Goal: Task Accomplishment & Management: Manage account settings

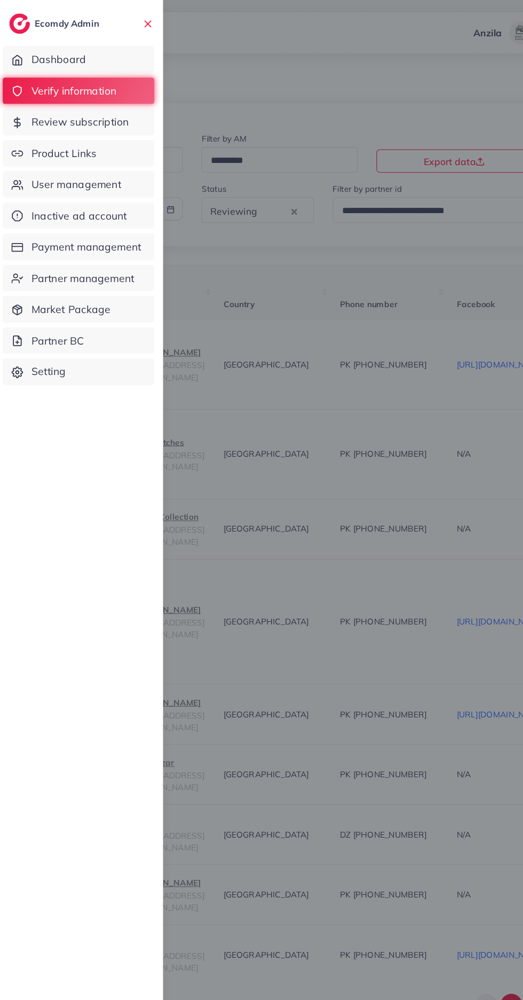
scroll to position [0, 611]
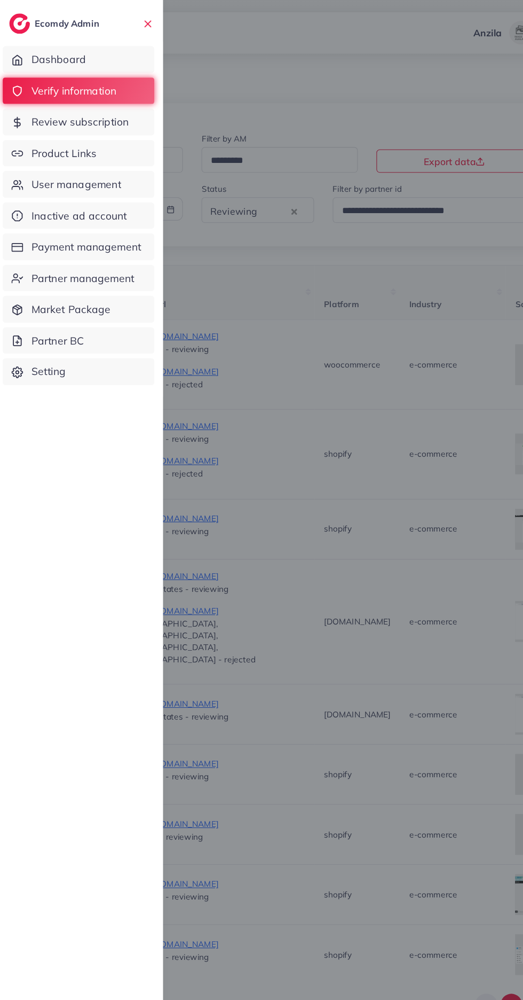
click at [54, 140] on span "Product Links" at bounding box center [64, 141] width 60 height 14
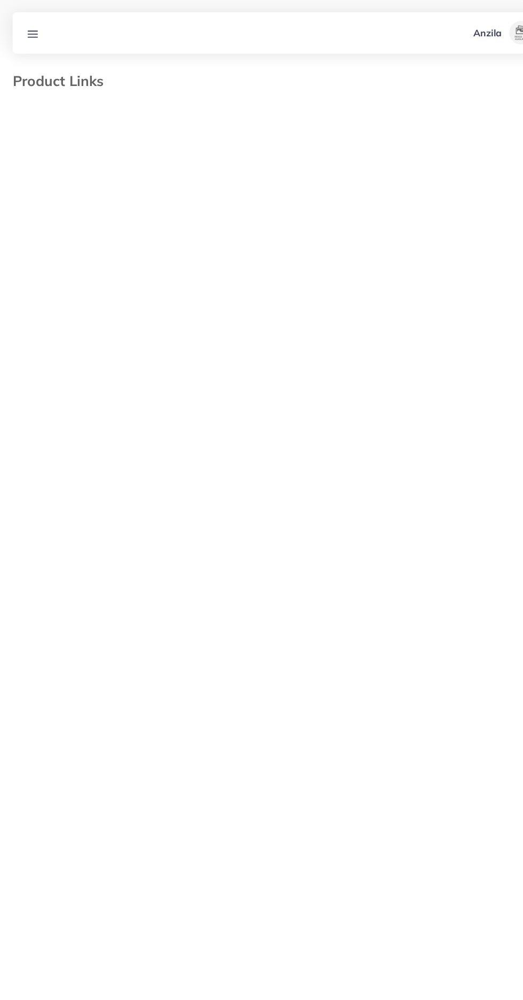
select select "*********"
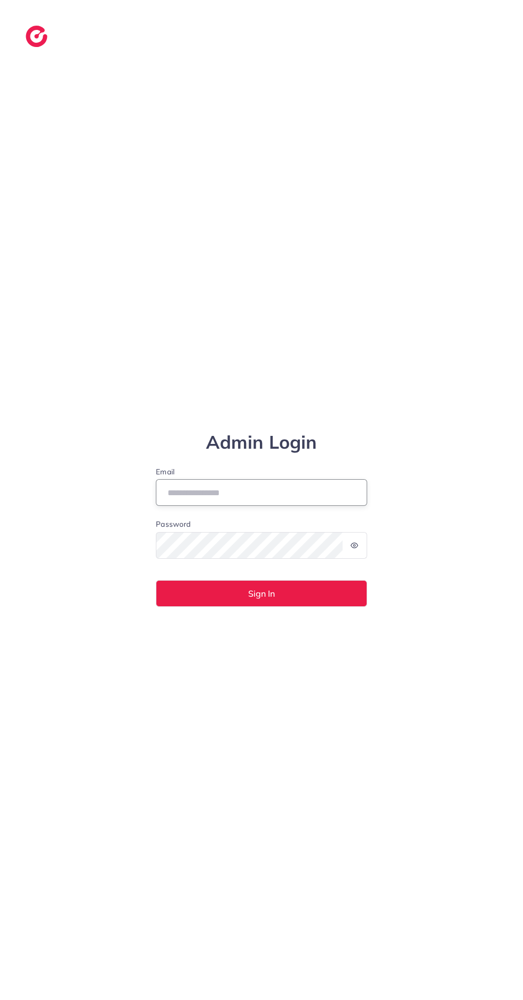
click at [299, 506] on input "Email" at bounding box center [262, 492] width 212 height 27
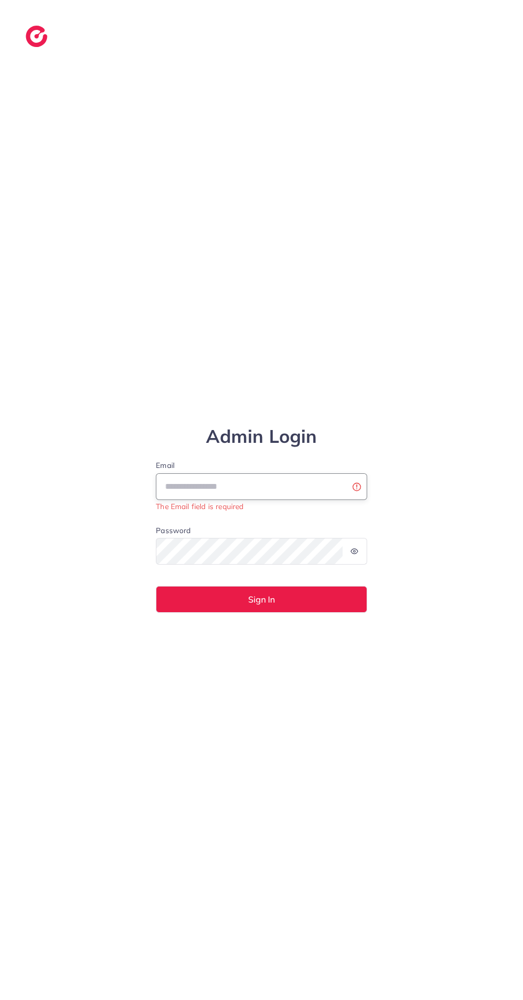
type input "**********"
click at [156, 586] on button "Sign In" at bounding box center [262, 599] width 212 height 27
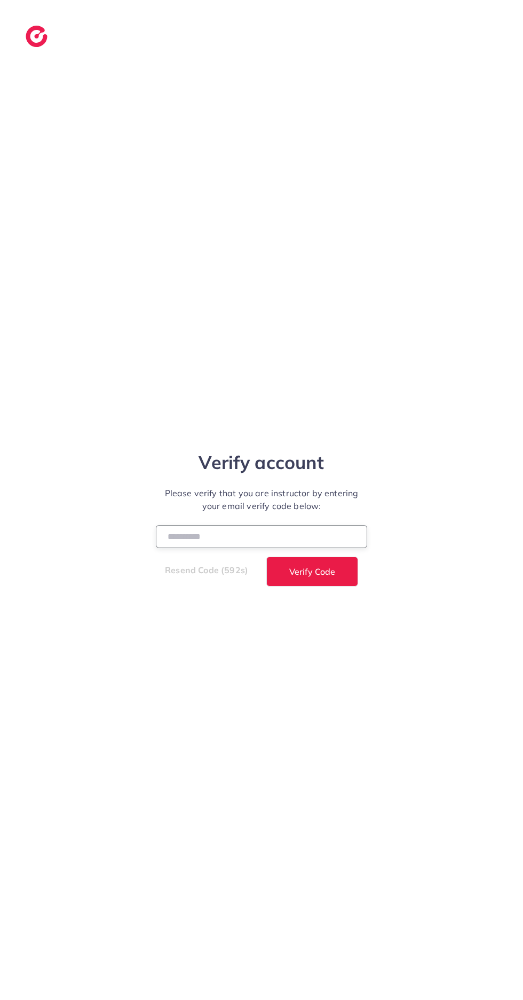
click at [224, 548] on input "number" at bounding box center [262, 536] width 212 height 23
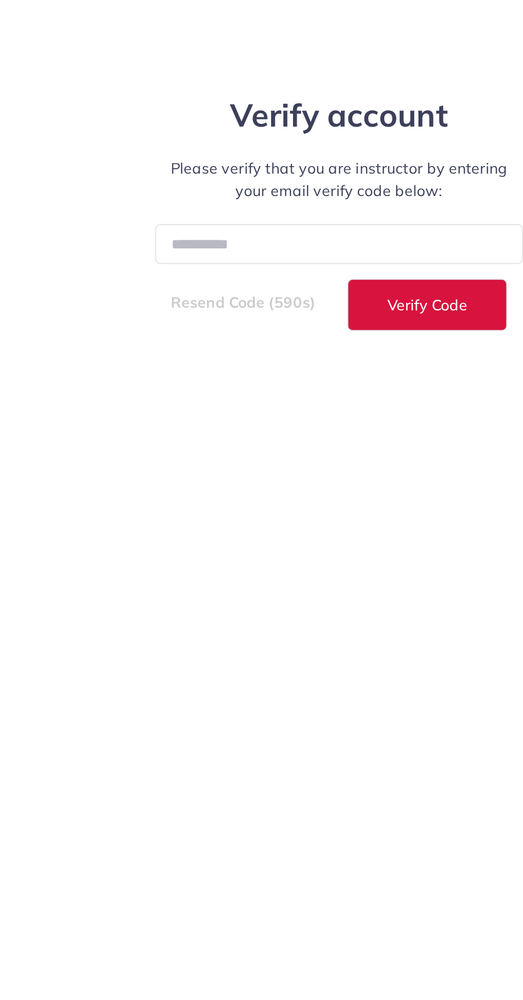
click at [312, 586] on button "Verify Code" at bounding box center [313, 572] width 92 height 30
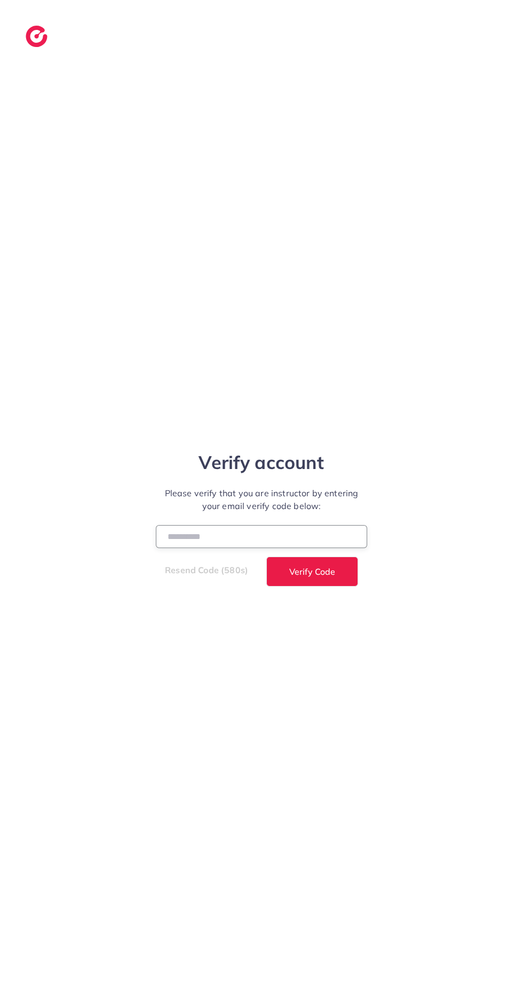
click at [217, 548] on input "******" at bounding box center [262, 536] width 212 height 23
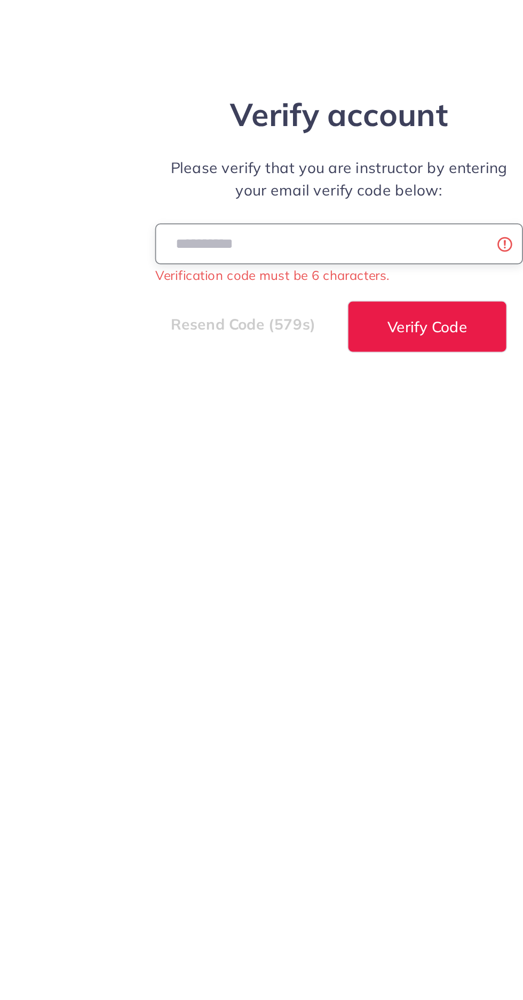
type input "*"
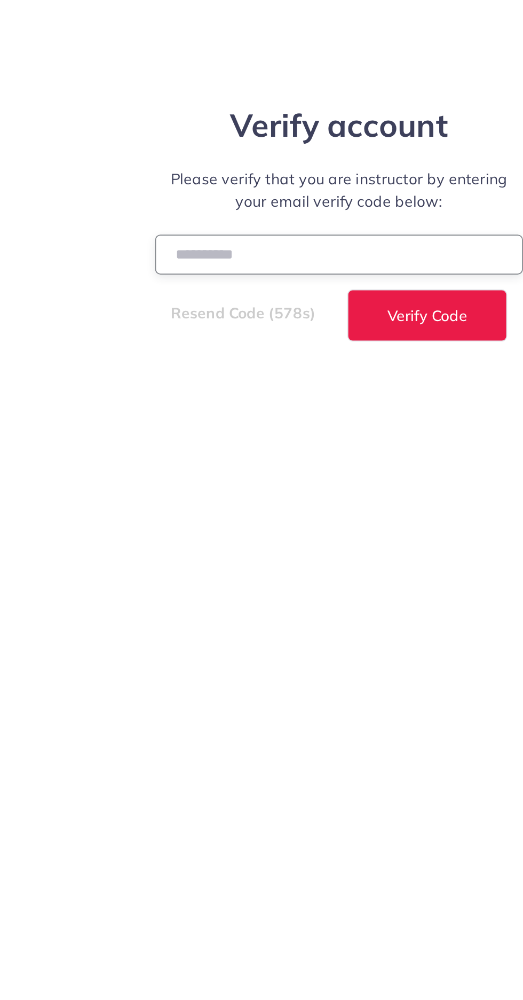
scroll to position [6, 0]
type input "******"
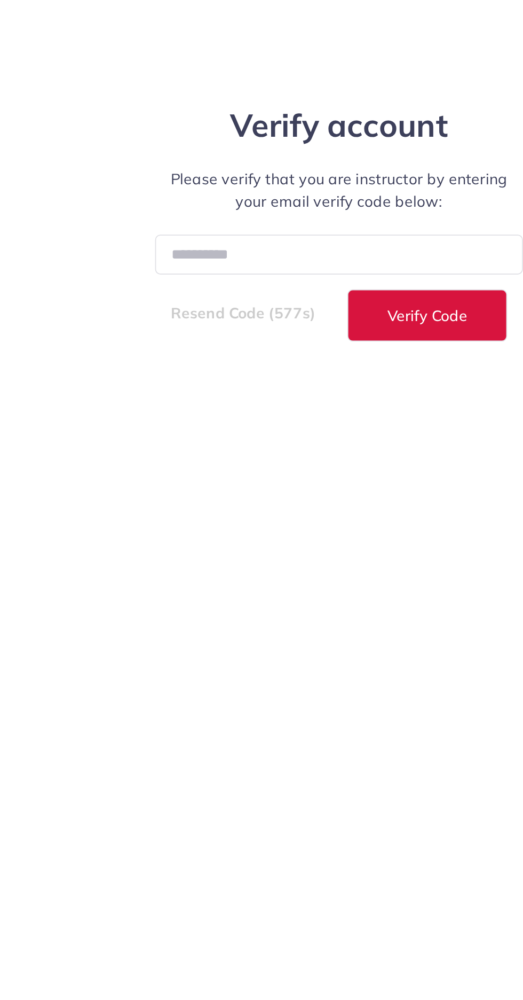
click at [322, 586] on button "Verify Code" at bounding box center [313, 572] width 92 height 30
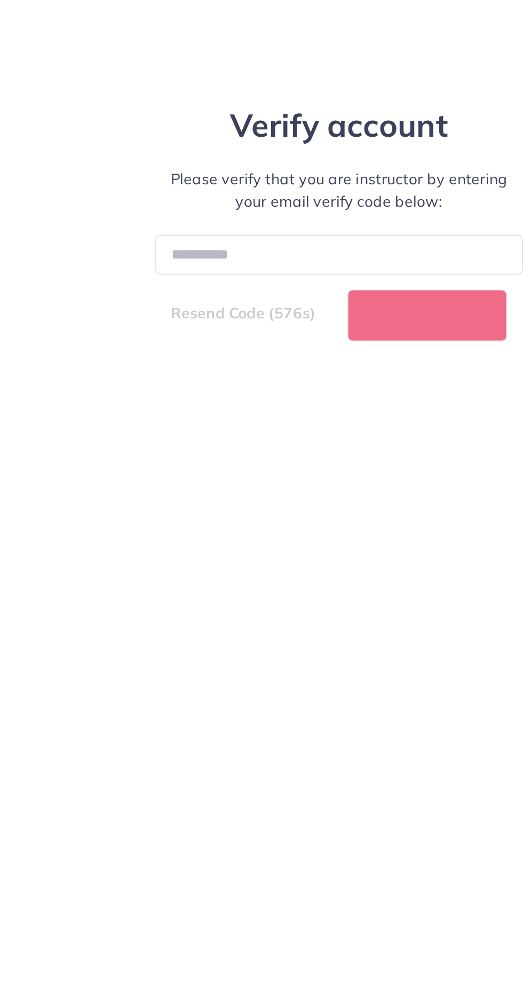
select select "*"
select select "****"
select select "*"
select select "****"
select select "*"
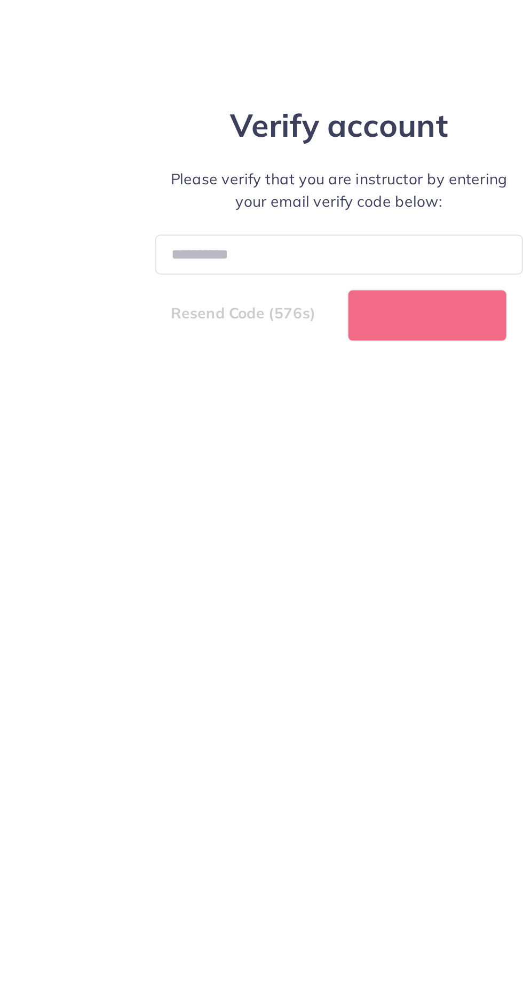
select select "****"
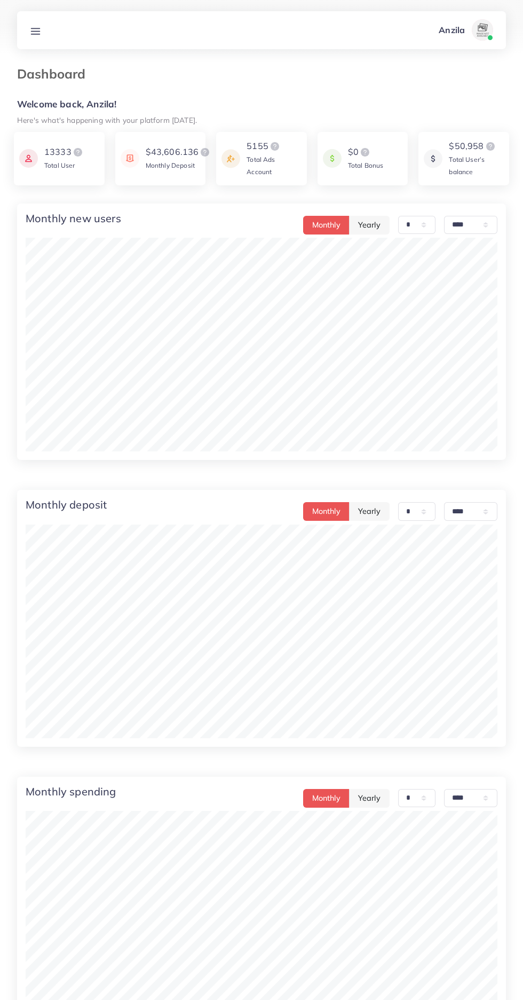
click at [39, 30] on icon at bounding box center [35, 31] width 11 height 11
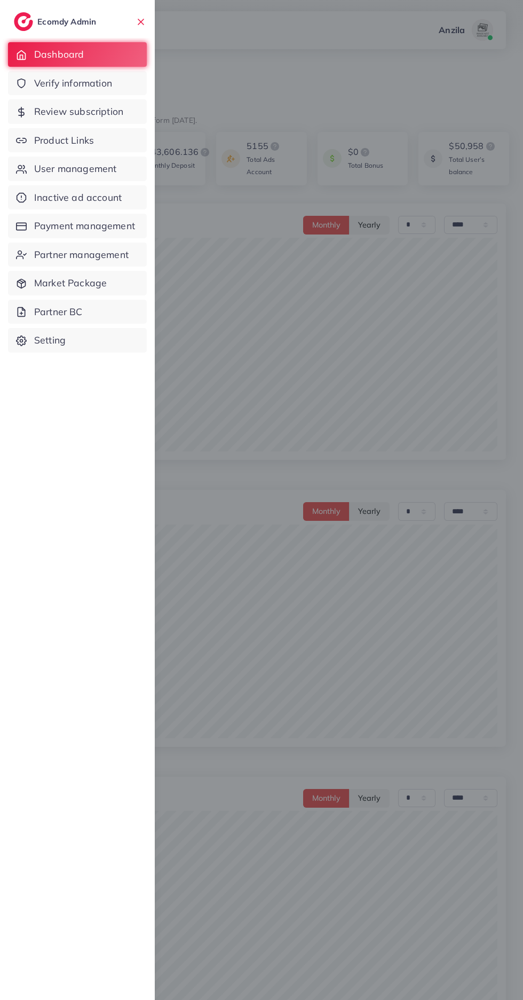
click at [67, 140] on span "Product Links" at bounding box center [64, 141] width 60 height 14
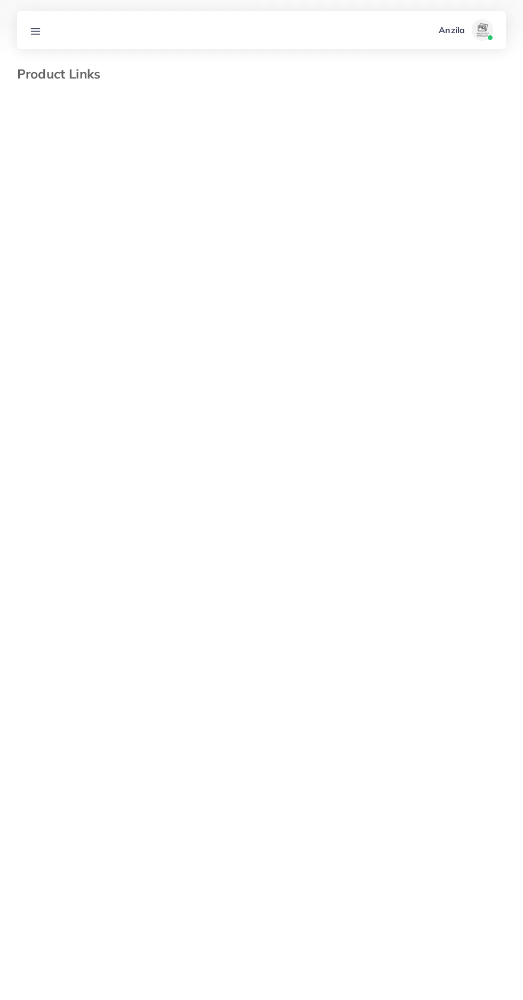
select select "*********"
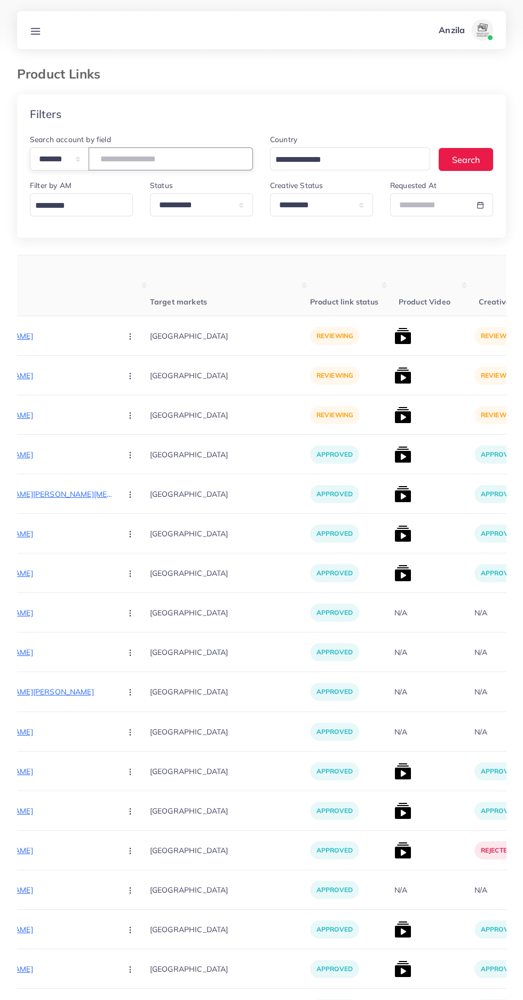
click at [151, 159] on input "number" at bounding box center [171, 158] width 165 height 23
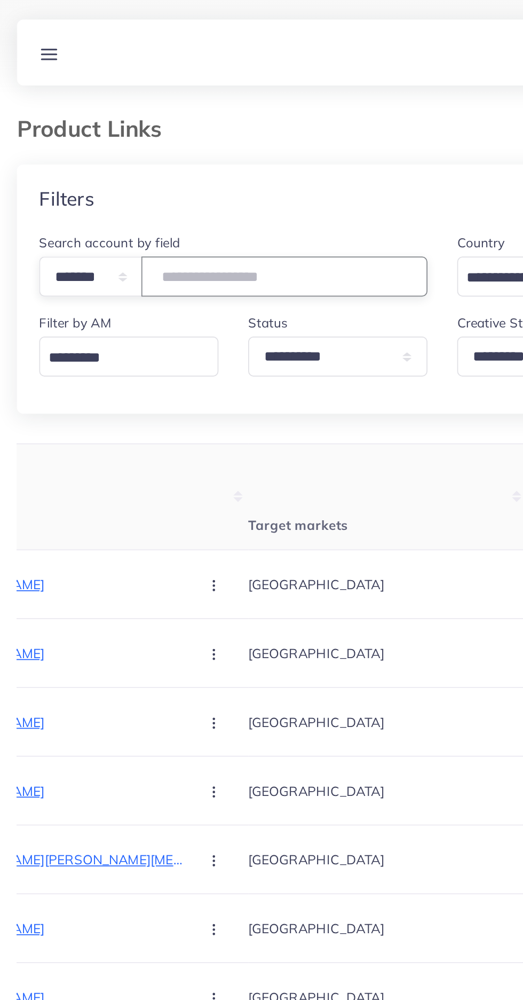
type input "*******"
click at [243, 95] on div "Filters" at bounding box center [261, 114] width 489 height 39
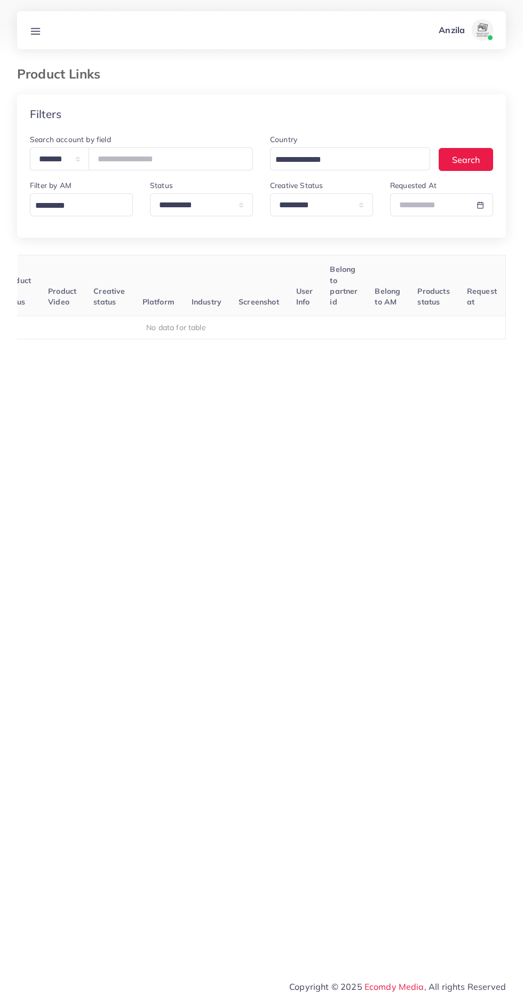
scroll to position [0, 167]
click at [338, 207] on select "**********" at bounding box center [321, 204] width 103 height 23
select select
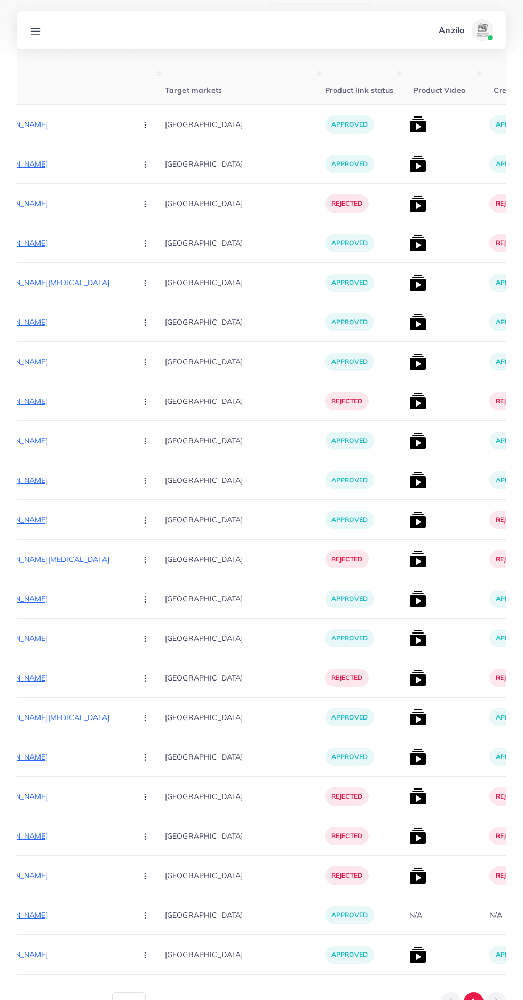
scroll to position [249, 0]
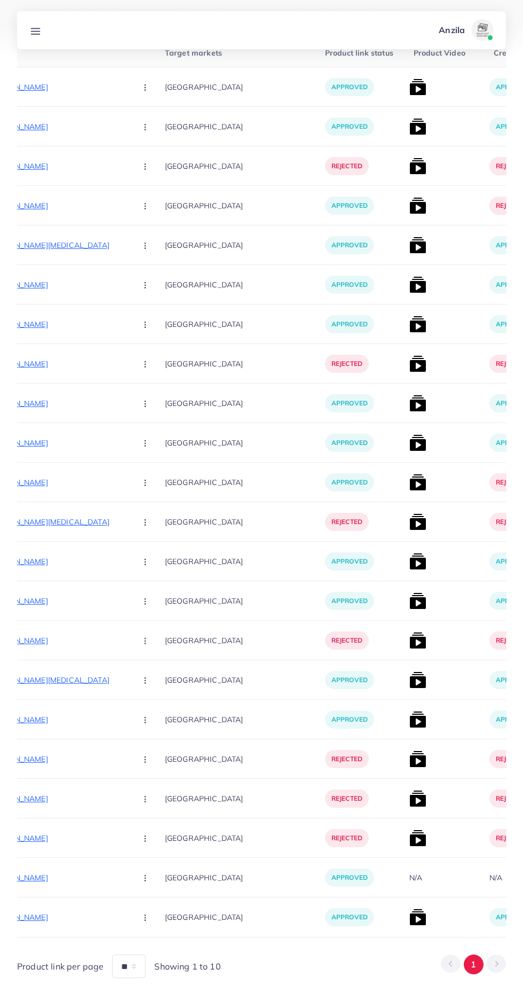
click at [36, 30] on icon at bounding box center [35, 31] width 11 height 11
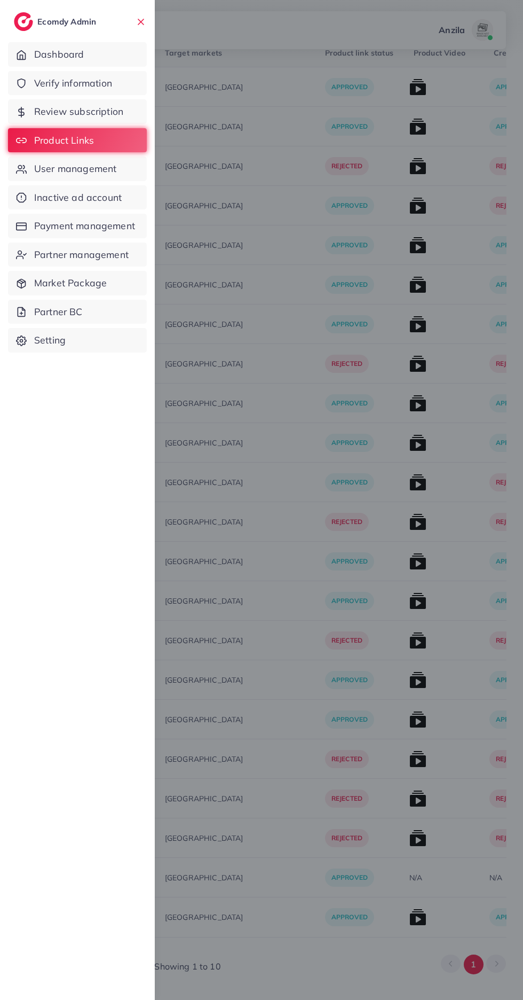
click at [64, 175] on span "User management" at bounding box center [75, 169] width 82 height 14
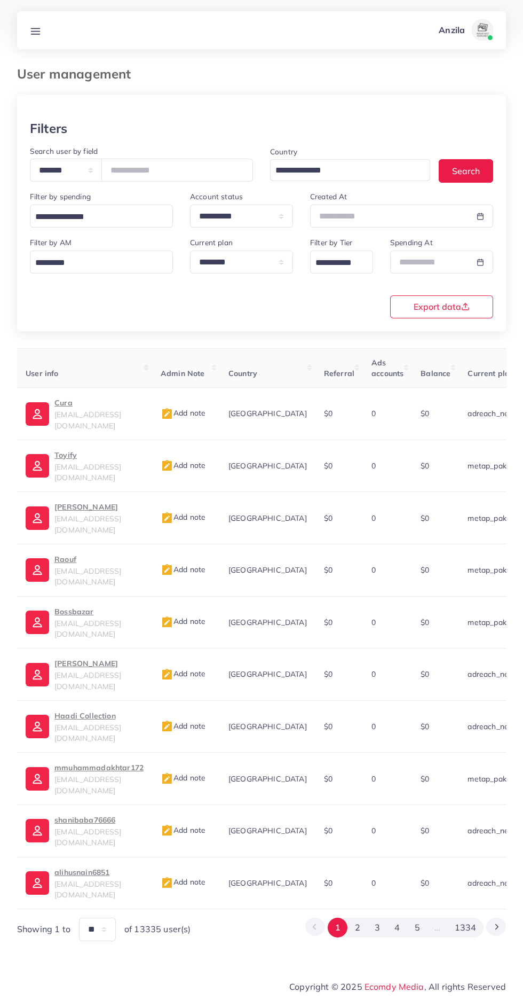
scroll to position [0, 26]
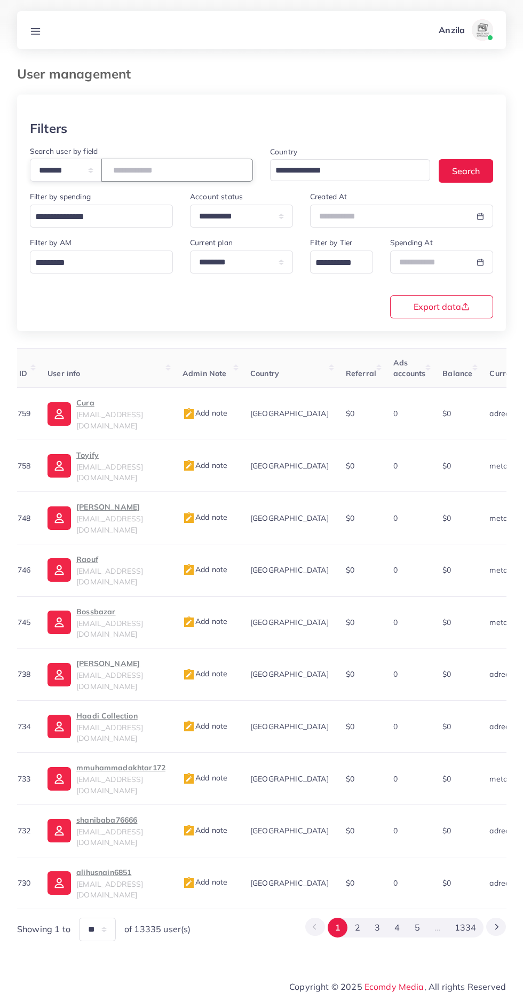
click at [170, 167] on input "number" at bounding box center [177, 170] width 152 height 23
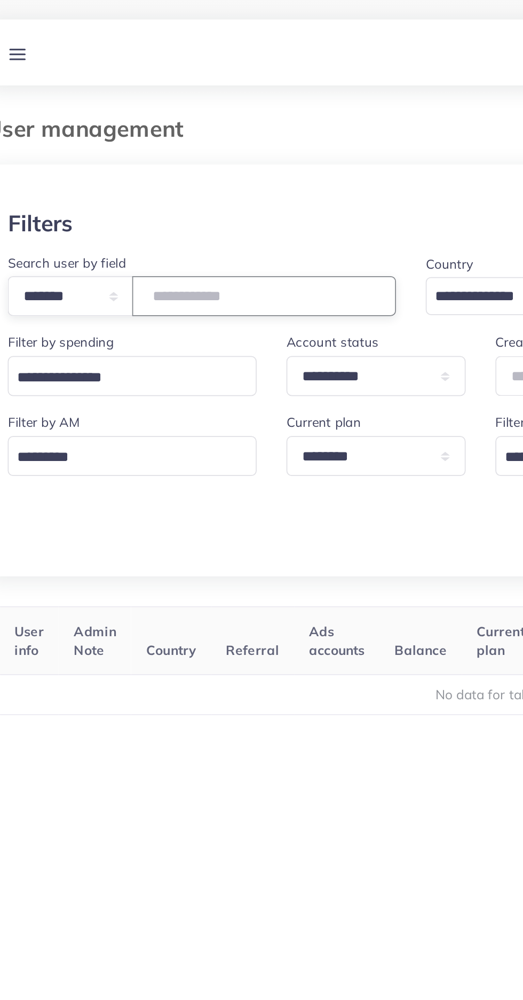
click at [174, 168] on input "****" at bounding box center [177, 170] width 152 height 23
type input "*******"
click at [125, 121] on div "Filters" at bounding box center [262, 128] width 464 height 15
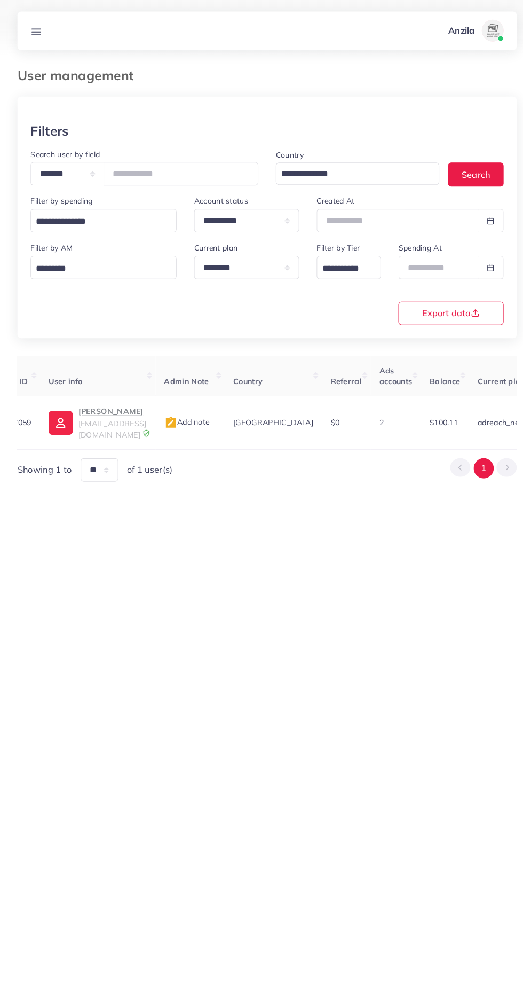
click at [108, 403] on p "Huzaifa Nasir" at bounding box center [109, 402] width 67 height 13
click at [35, 28] on line at bounding box center [36, 28] width 9 height 0
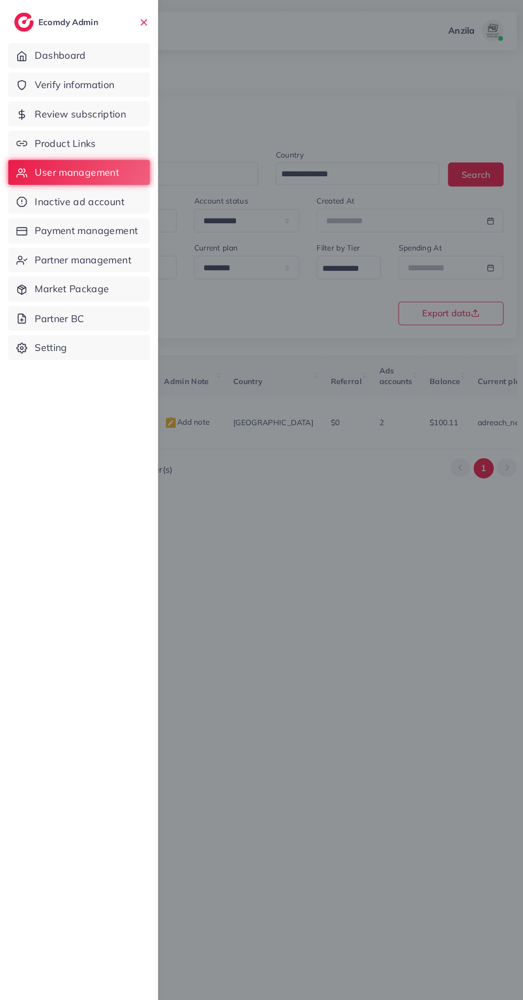
click at [43, 76] on span "Verify information" at bounding box center [73, 83] width 78 height 14
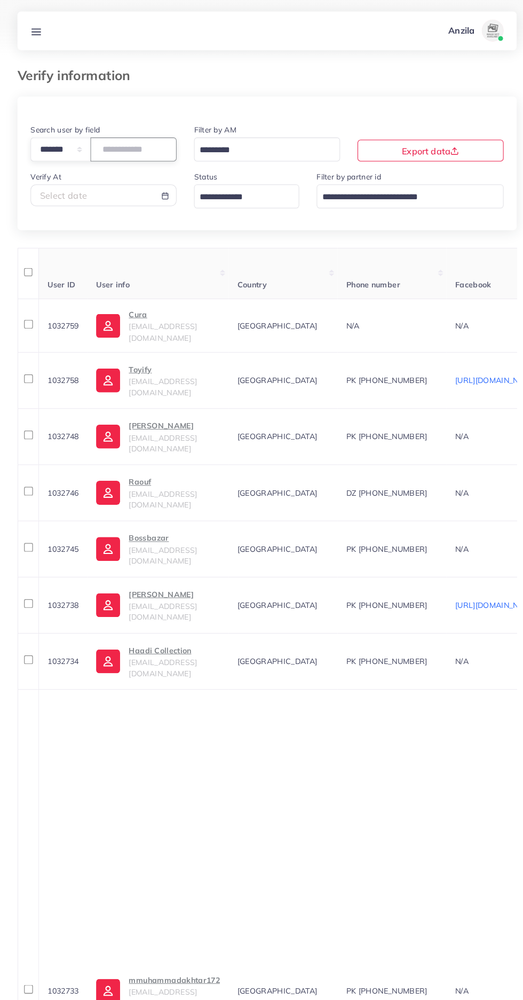
click at [135, 147] on input "number" at bounding box center [131, 146] width 84 height 23
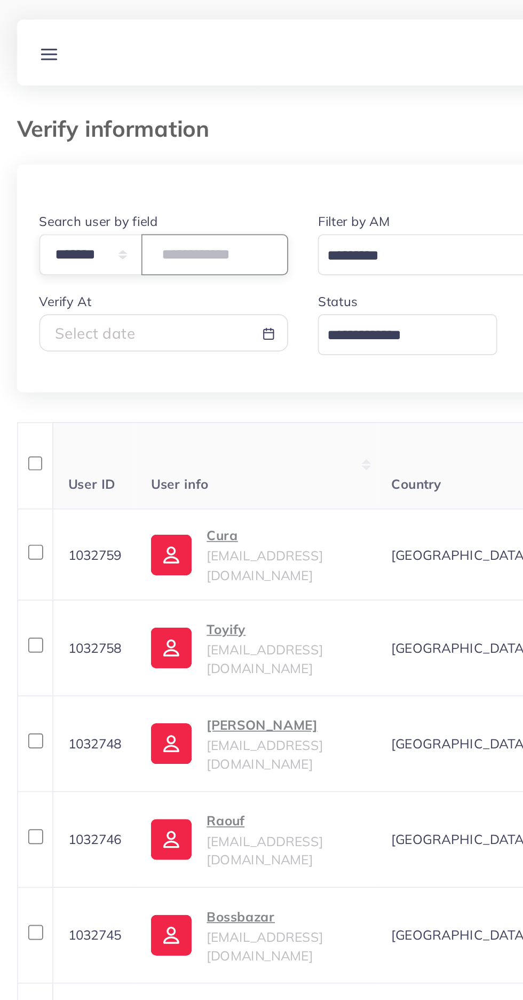
type input "*******"
click at [100, 93] on div "Verify information" at bounding box center [262, 80] width 506 height 28
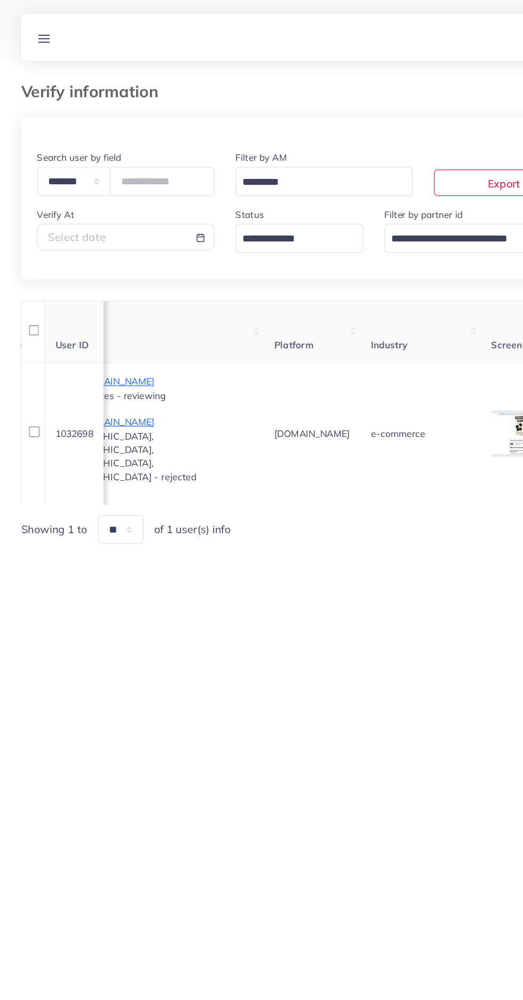
scroll to position [0, 740]
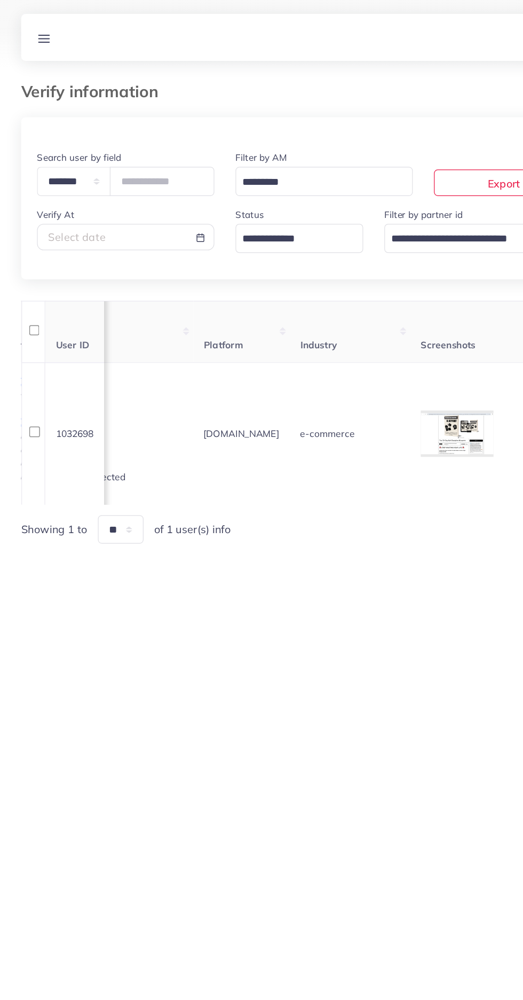
click at [0, 0] on div at bounding box center [0, 0] width 0 height 0
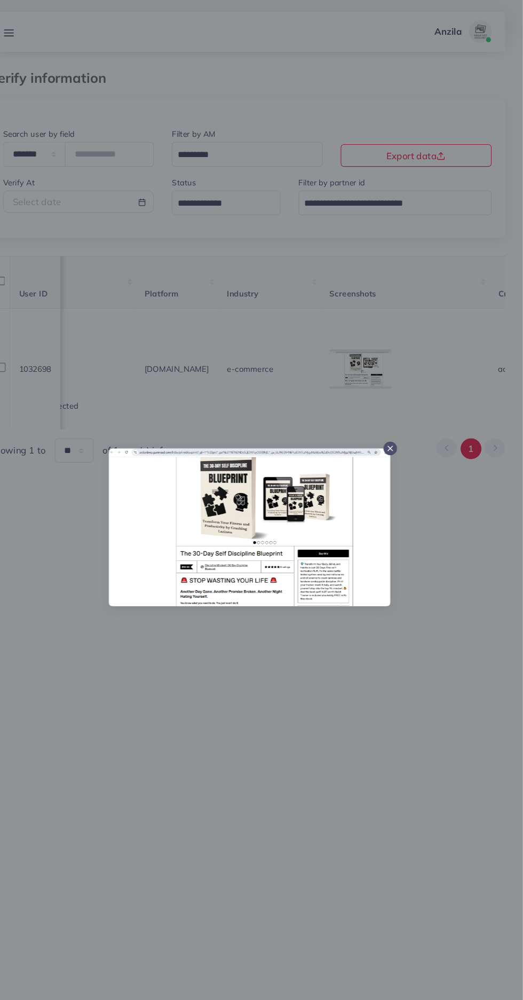
click at [347, 763] on div at bounding box center [261, 500] width 523 height 1000
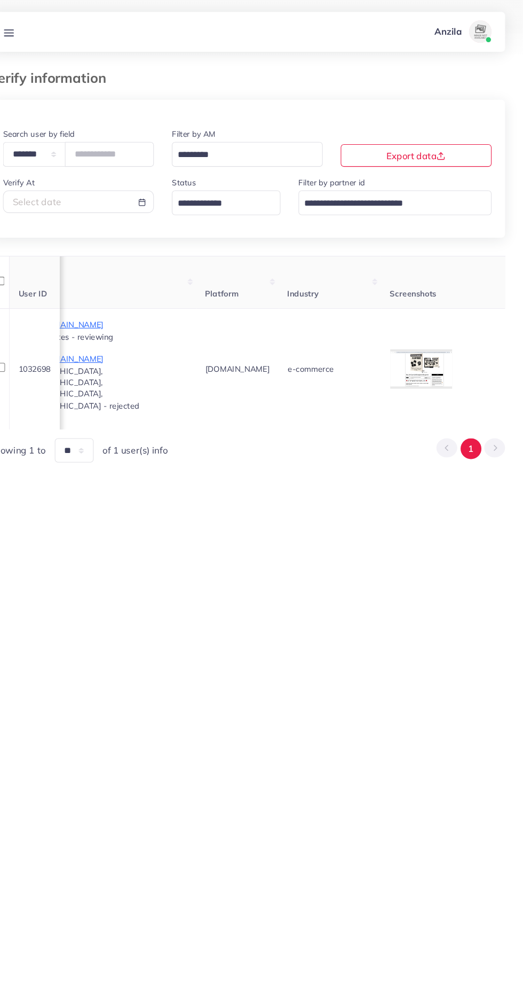
scroll to position [0, 675]
click at [60, 48] on nav "Anzila Profile Log out" at bounding box center [261, 30] width 489 height 38
click at [43, 31] on link at bounding box center [36, 30] width 20 height 13
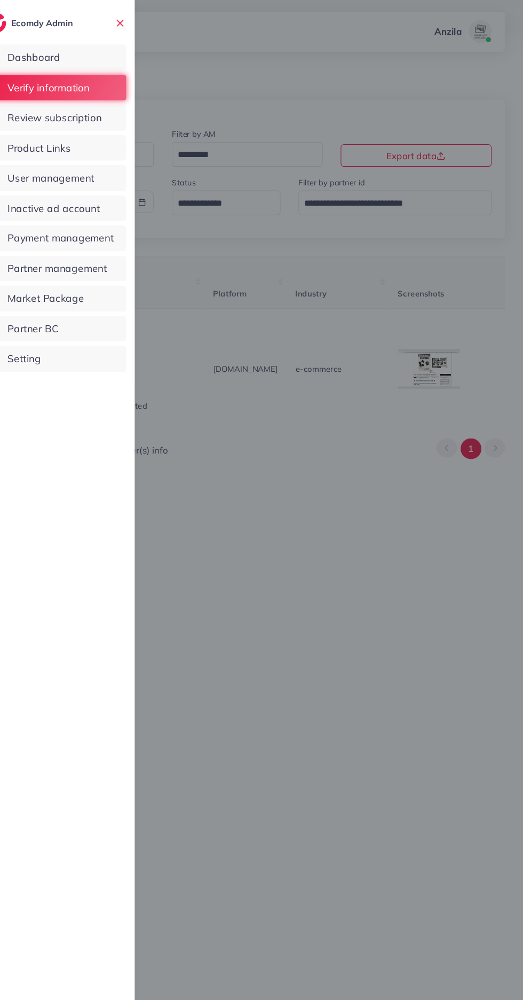
click at [83, 139] on span "Product Links" at bounding box center [64, 141] width 60 height 14
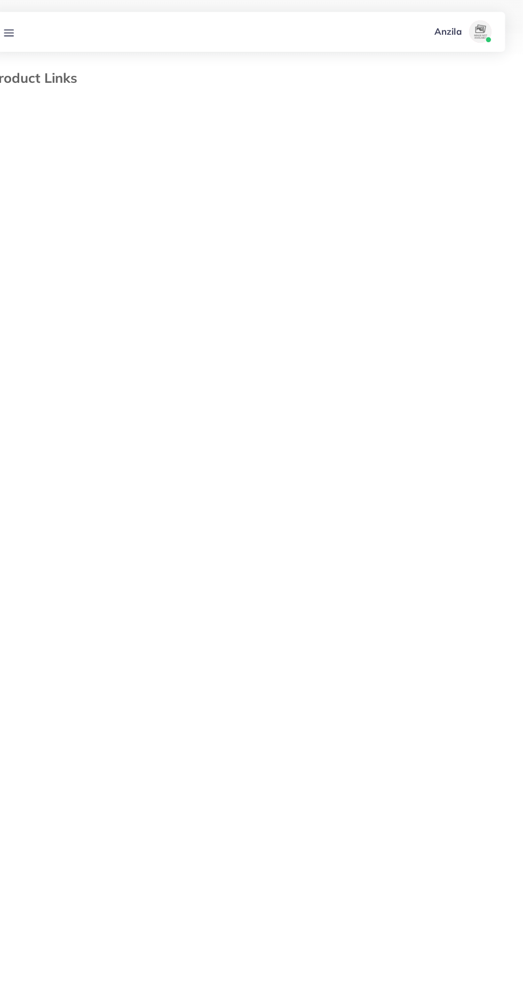
select select "*********"
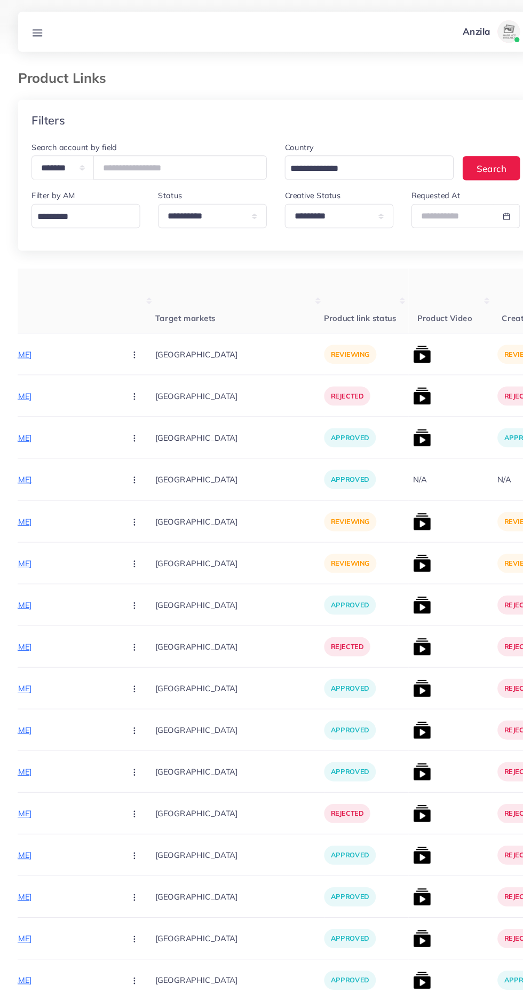
click at [50, 497] on p "https://pk.dontumpambance.com/products/rail-car-puzzle" at bounding box center [30, 494] width 160 height 13
click at [123, 494] on icon "button" at bounding box center [127, 495] width 9 height 9
click at [133, 551] on span "Reject" at bounding box center [146, 550] width 26 height 11
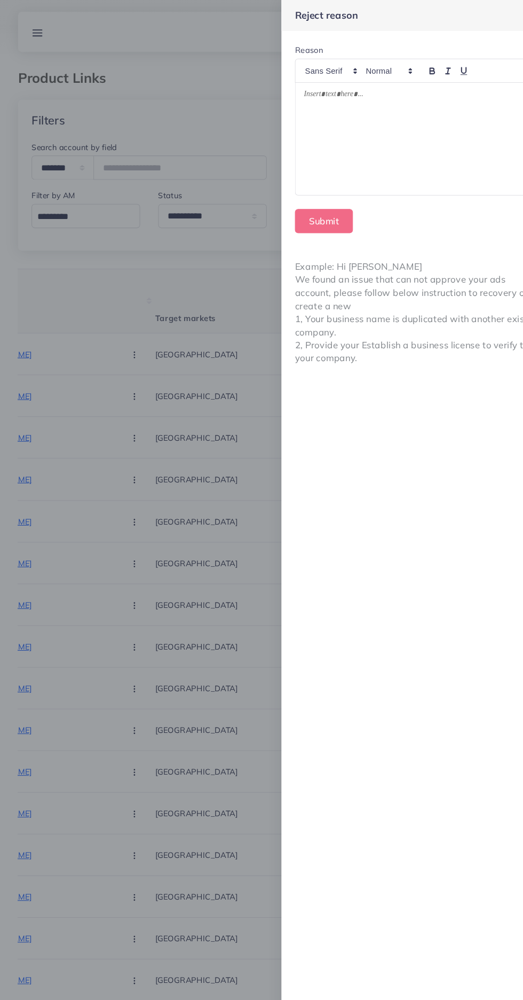
click at [363, 148] on div at bounding box center [395, 132] width 230 height 106
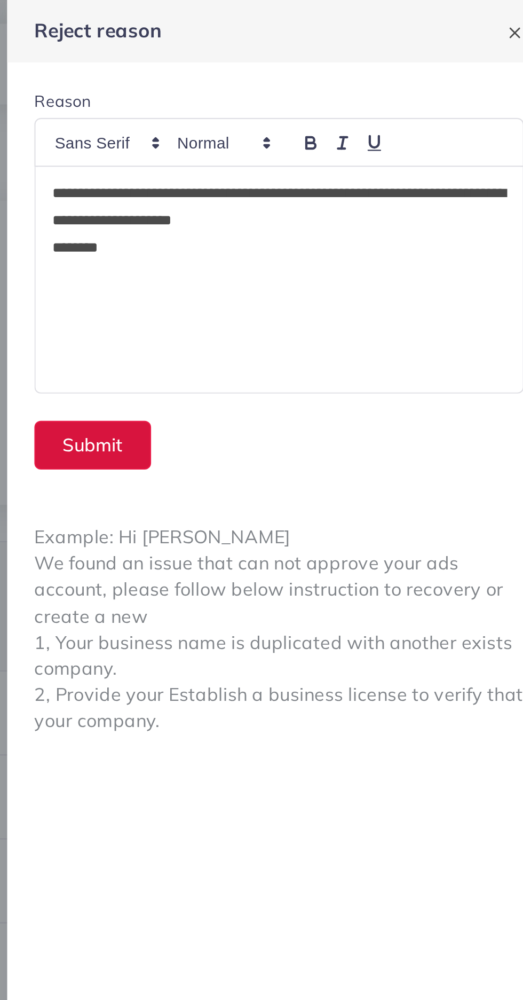
click at [293, 209] on button "Submit" at bounding box center [307, 209] width 55 height 23
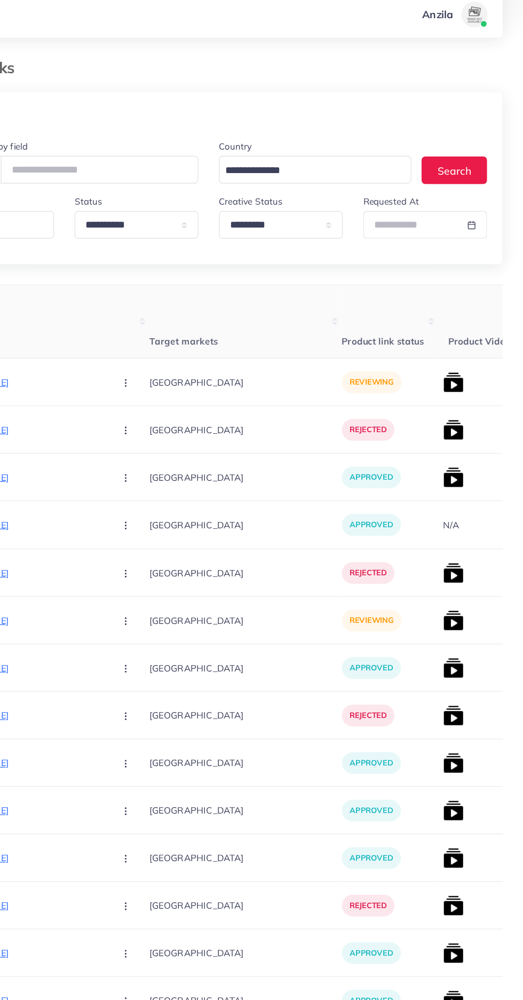
scroll to position [0, 132]
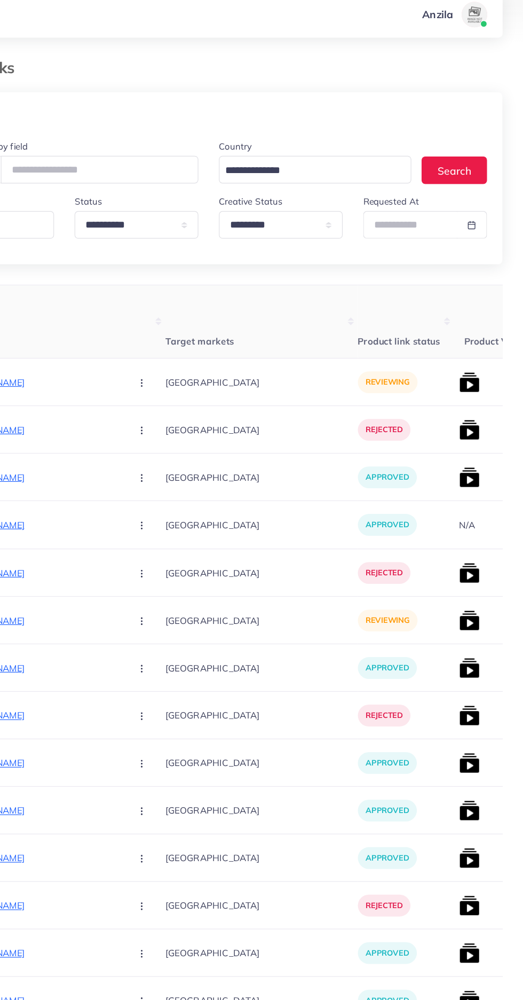
click at [114, 529] on p "https://pk.dontumpambance.com/products/5-pieces-puzzle-car-tray-1" at bounding box center [108, 534] width 160 height 13
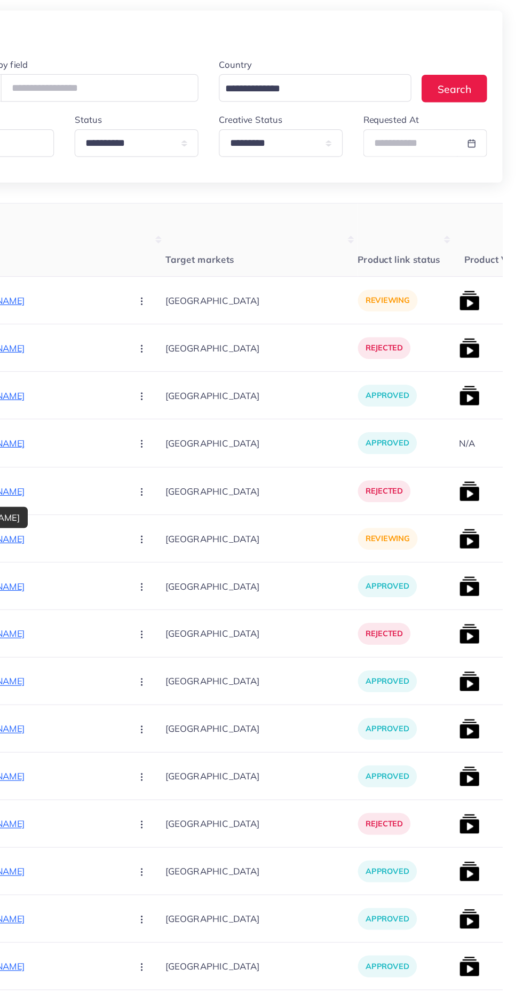
click at [202, 537] on icon "button" at bounding box center [206, 534] width 9 height 9
click at [212, 570] on span "Approve" at bounding box center [229, 566] width 35 height 11
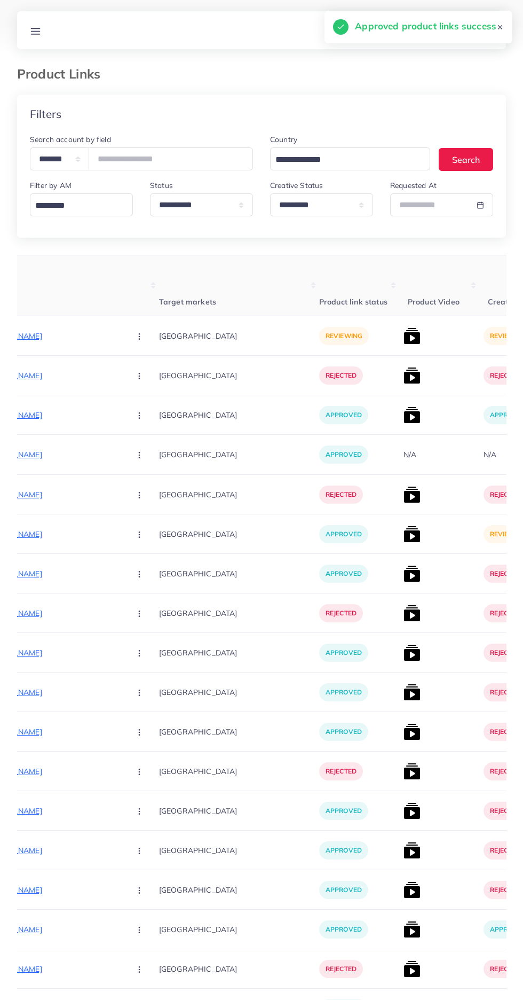
scroll to position [0, 221]
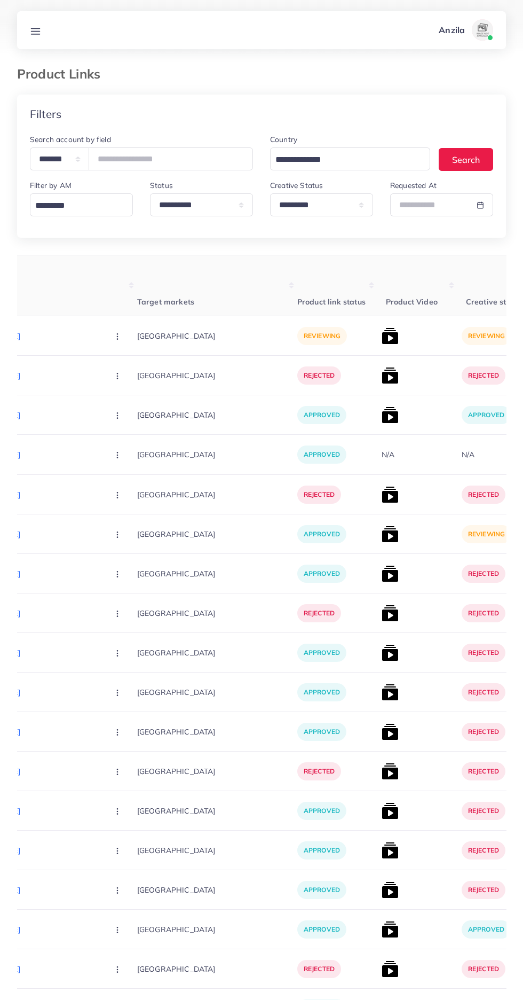
click at [382, 537] on img at bounding box center [390, 534] width 17 height 17
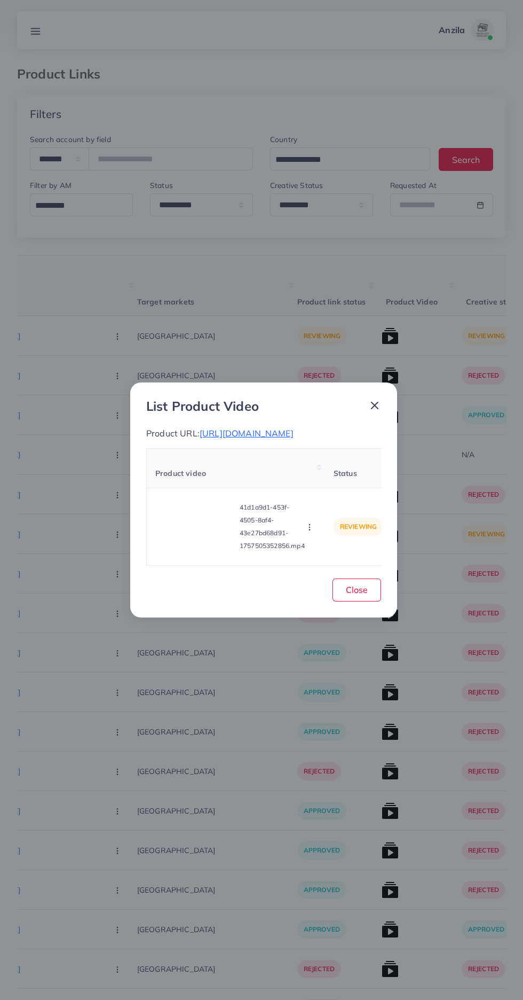
click at [186, 544] on video at bounding box center [195, 527] width 80 height 48
click at [186, 544] on div at bounding box center [195, 527] width 80 height 48
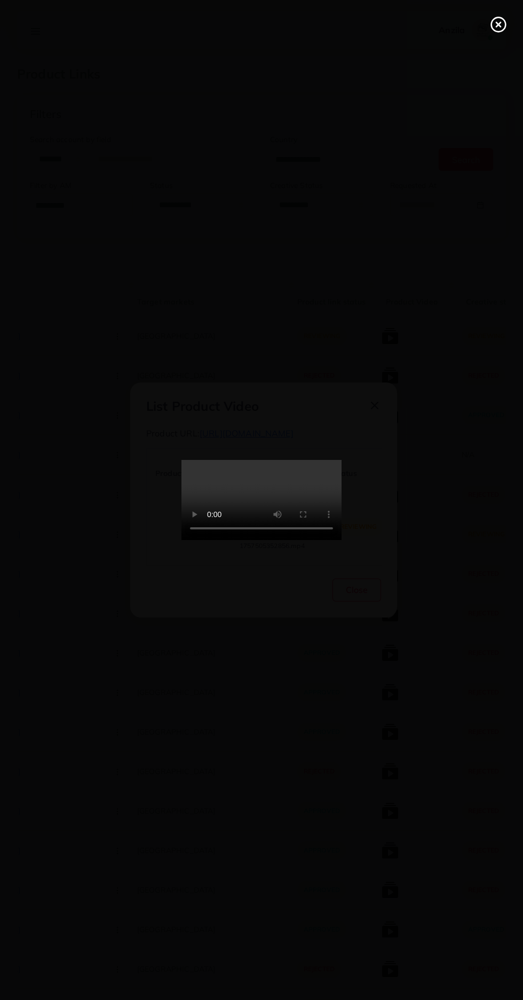
click at [499, 25] on line at bounding box center [499, 24] width 4 height 4
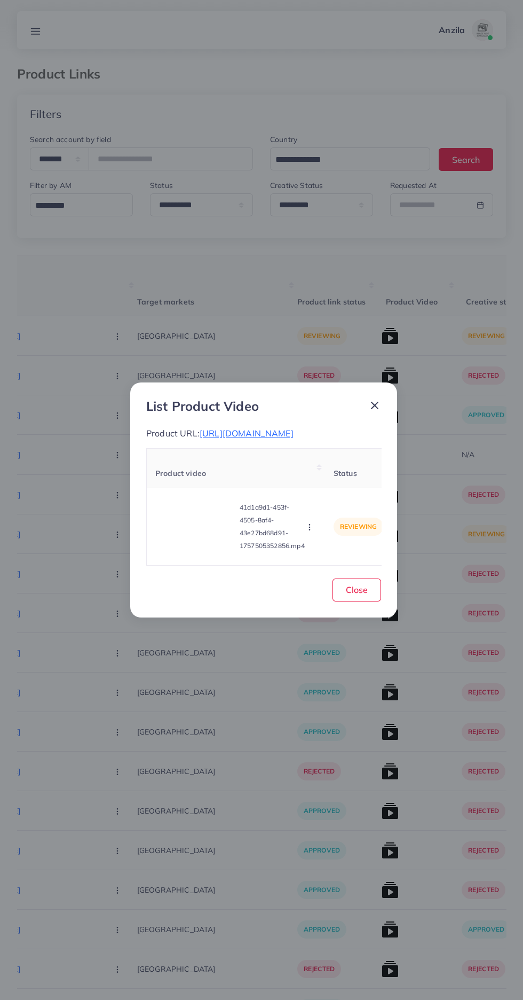
click at [277, 428] on span "https://pk.dontumpambance.com/products/5-pieces-puzzle-car-tray-1" at bounding box center [247, 433] width 94 height 11
click at [310, 525] on circle "button" at bounding box center [309, 524] width 1 height 1
click at [338, 489] on link "Approve" at bounding box center [330, 477] width 84 height 24
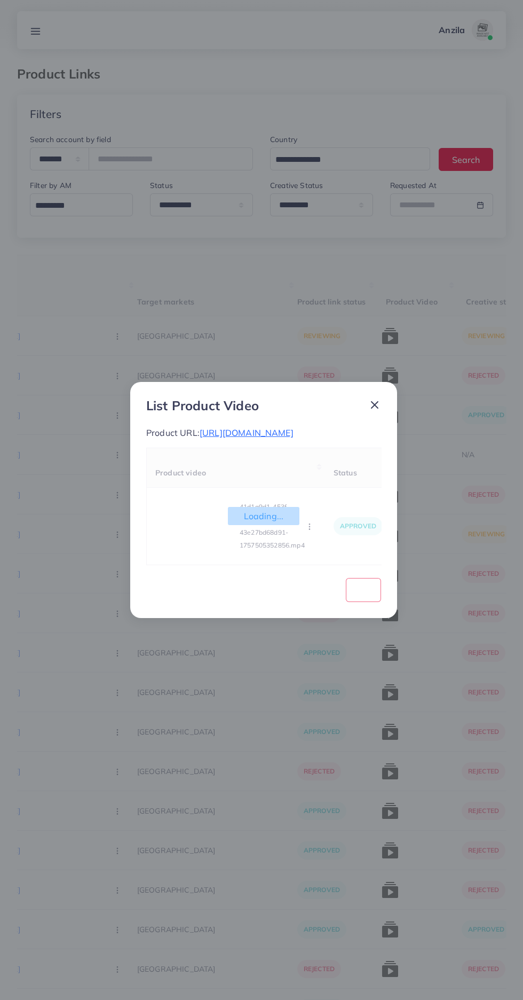
click at [350, 485] on th "Status" at bounding box center [358, 468] width 66 height 40
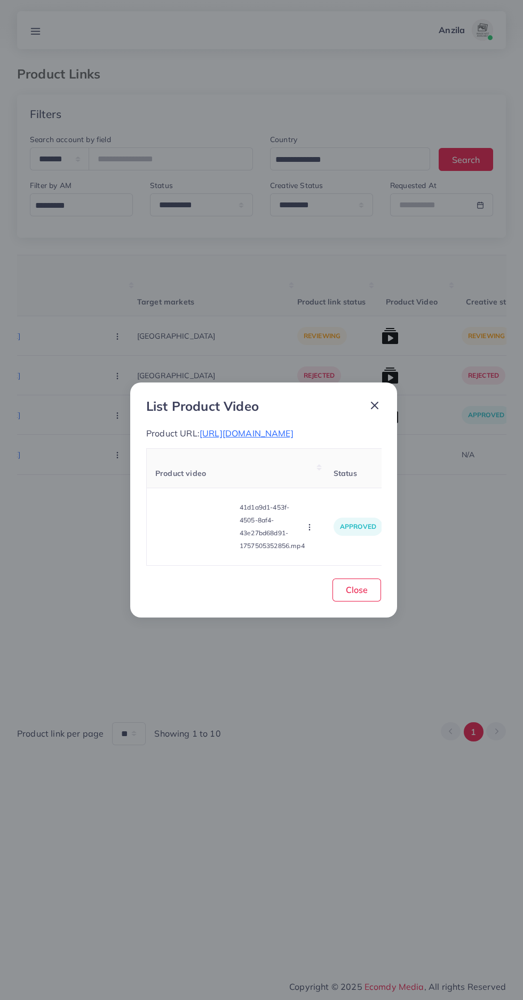
scroll to position [0, 0]
click at [313, 527] on button "button" at bounding box center [311, 526] width 12 height 11
click at [343, 505] on link "Reject" at bounding box center [330, 501] width 84 height 24
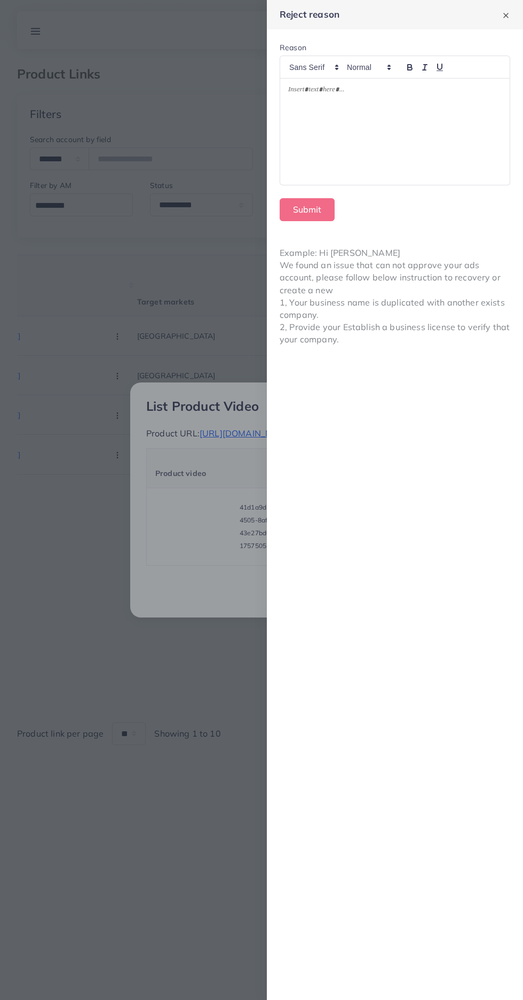
click at [443, 150] on div at bounding box center [395, 132] width 230 height 106
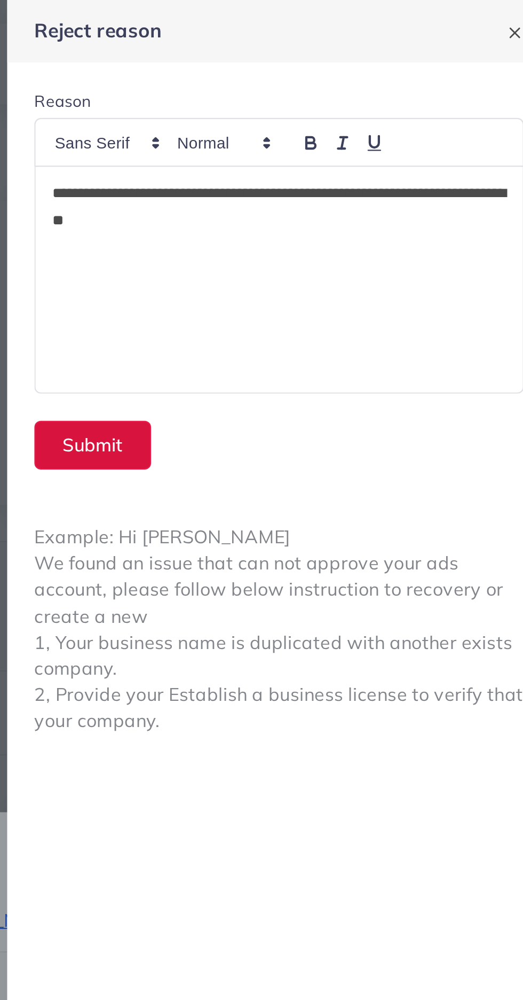
click at [302, 205] on button "Submit" at bounding box center [307, 209] width 55 height 23
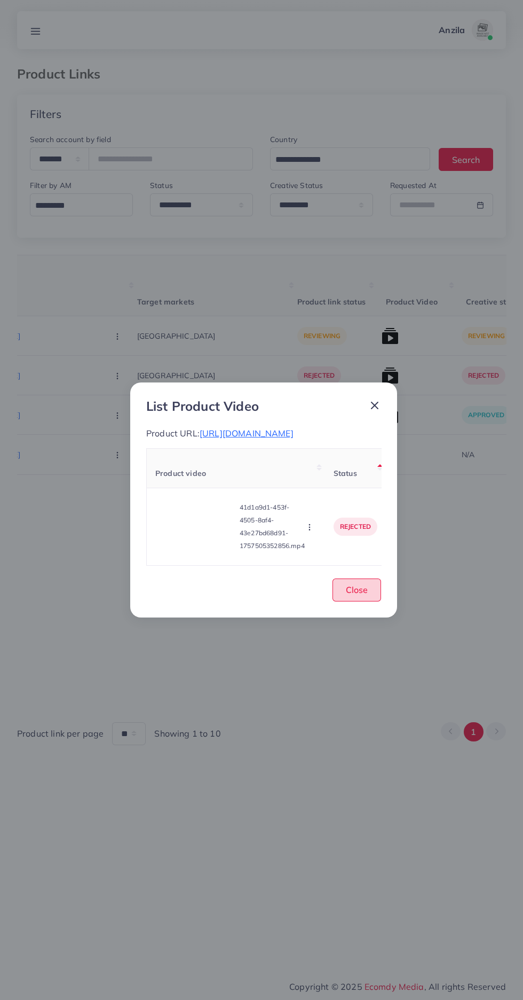
click at [365, 595] on span "Close" at bounding box center [357, 589] width 22 height 11
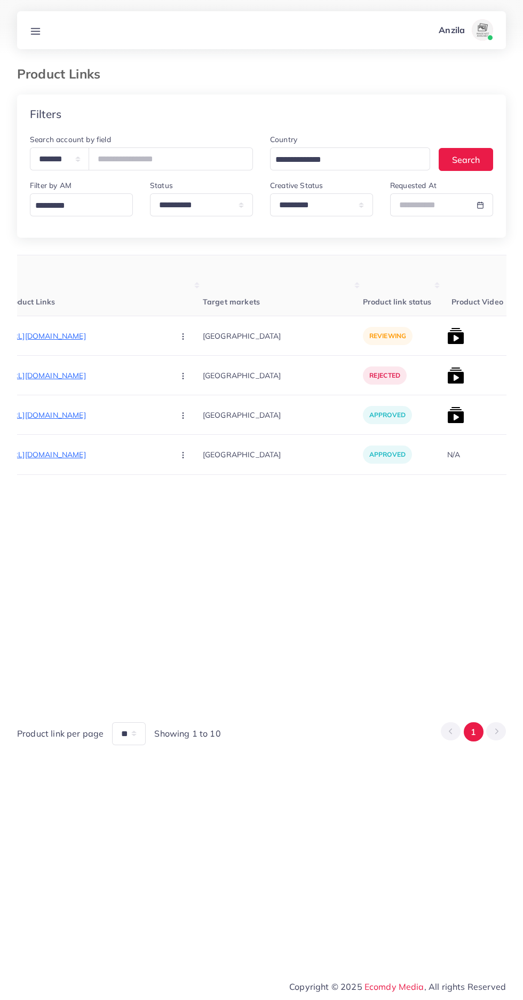
scroll to position [0, 214]
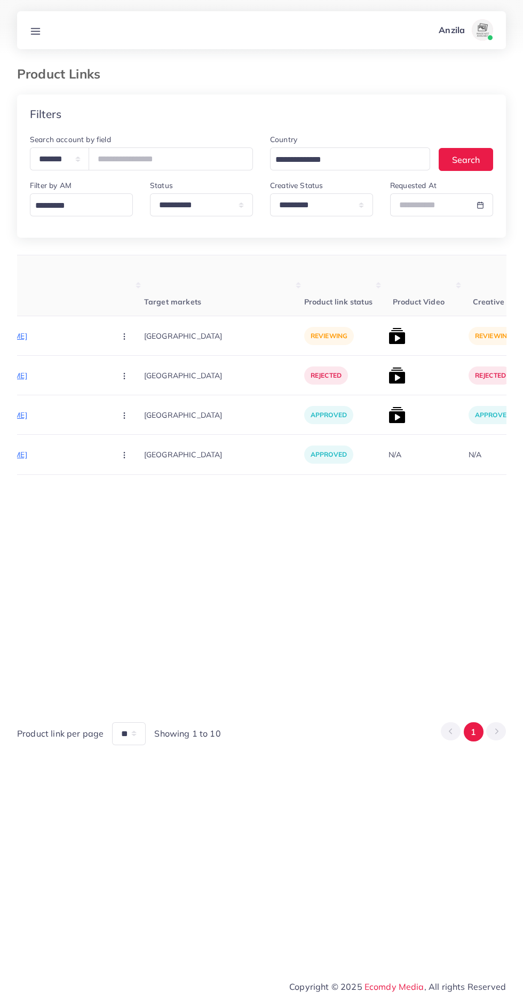
click at [30, 339] on p "https://www.hrenterprises.shop/products/womens-leopard-printed-pajama-set" at bounding box center [27, 336] width 160 height 13
click at [107, 338] on button "button" at bounding box center [125, 336] width 37 height 24
click at [124, 416] on circle "button" at bounding box center [124, 415] width 1 height 1
click at [107, 330] on button "button" at bounding box center [125, 336] width 37 height 24
click at [118, 394] on icon at bounding box center [121, 392] width 7 height 7
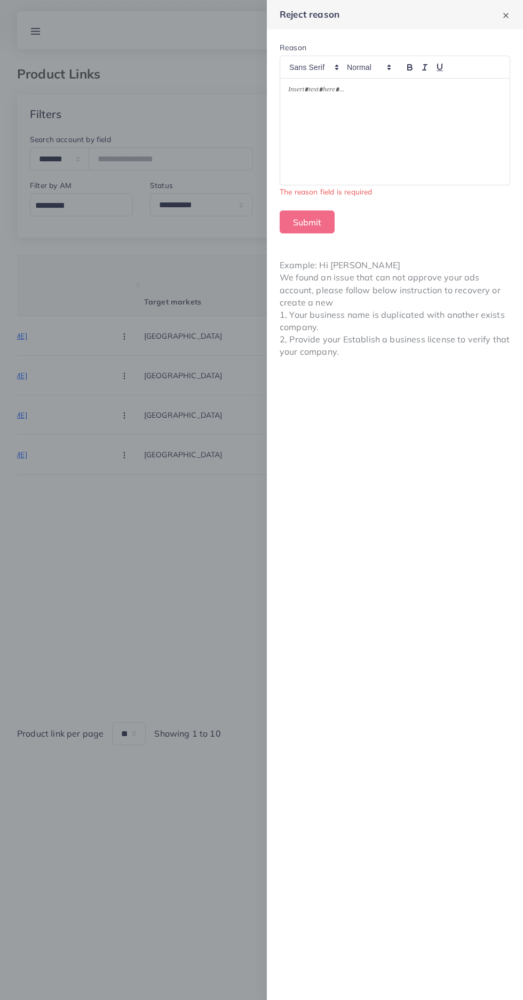
click at [338, 140] on div at bounding box center [395, 132] width 230 height 106
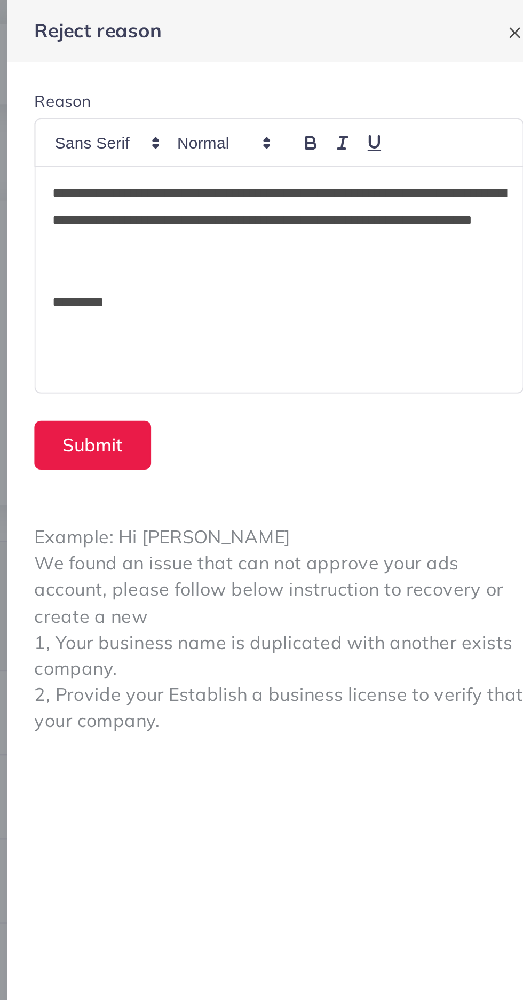
click at [287, 98] on div "**********" at bounding box center [395, 132] width 230 height 106
click at [295, 101] on p "**********" at bounding box center [395, 104] width 214 height 38
click at [304, 207] on button "Submit" at bounding box center [307, 209] width 55 height 23
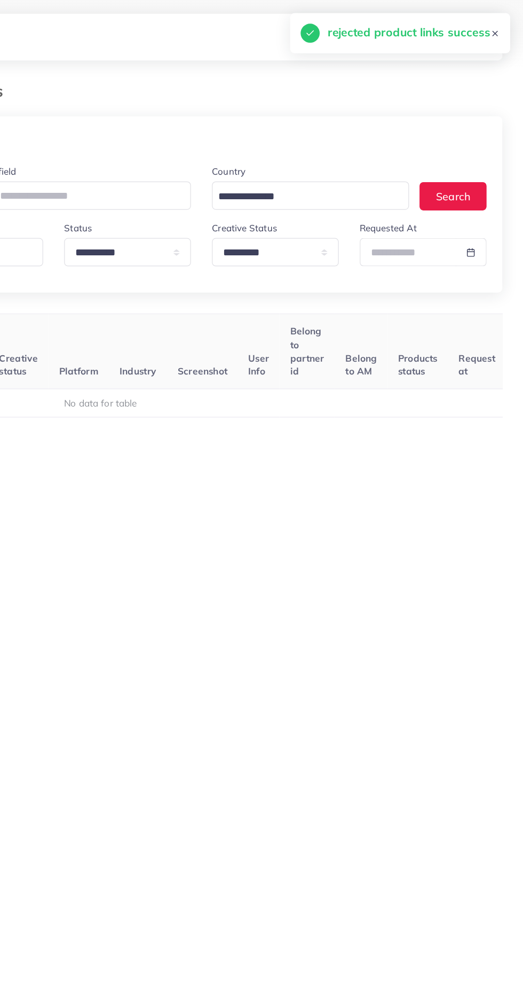
scroll to position [0, 166]
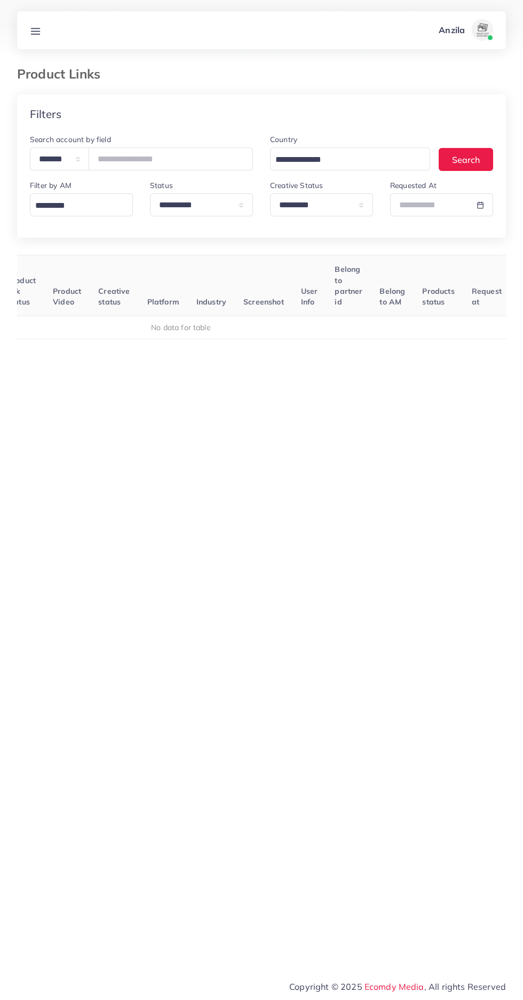
click at [43, 30] on link at bounding box center [36, 30] width 20 height 13
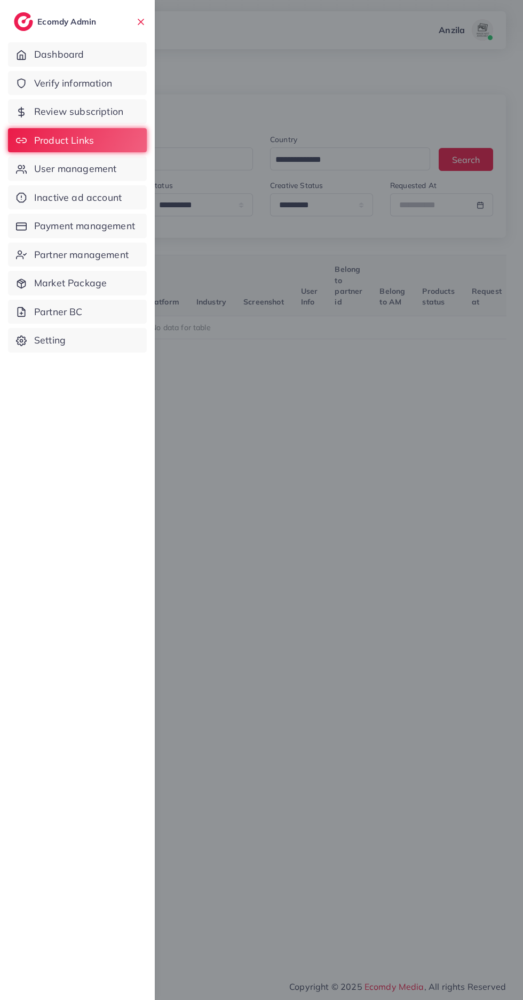
click at [97, 83] on span "Verify information" at bounding box center [73, 83] width 78 height 14
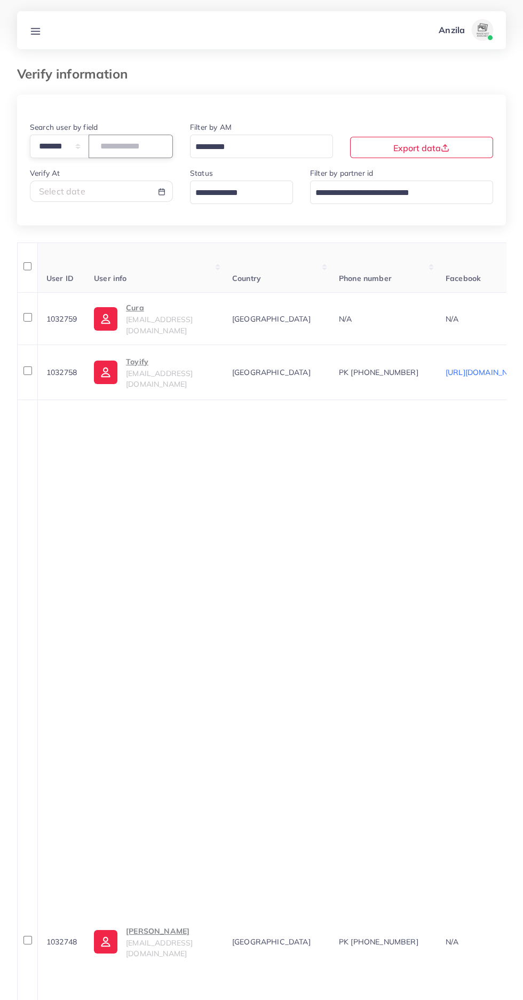
click at [123, 147] on input "number" at bounding box center [131, 146] width 84 height 23
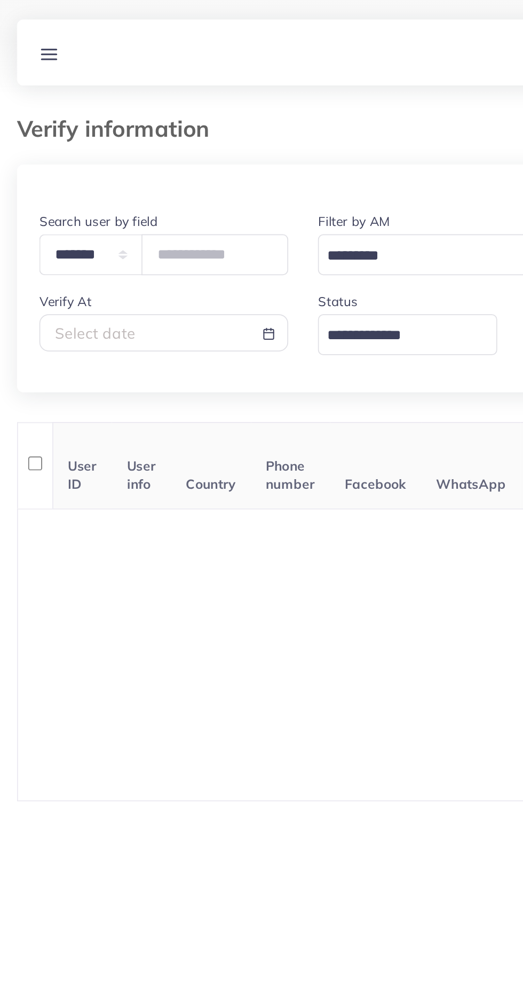
click at [277, 517] on div "**********" at bounding box center [261, 485] width 523 height 971
click at [140, 147] on input "****" at bounding box center [131, 146] width 84 height 23
click at [158, 144] on input "*****" at bounding box center [131, 146] width 84 height 23
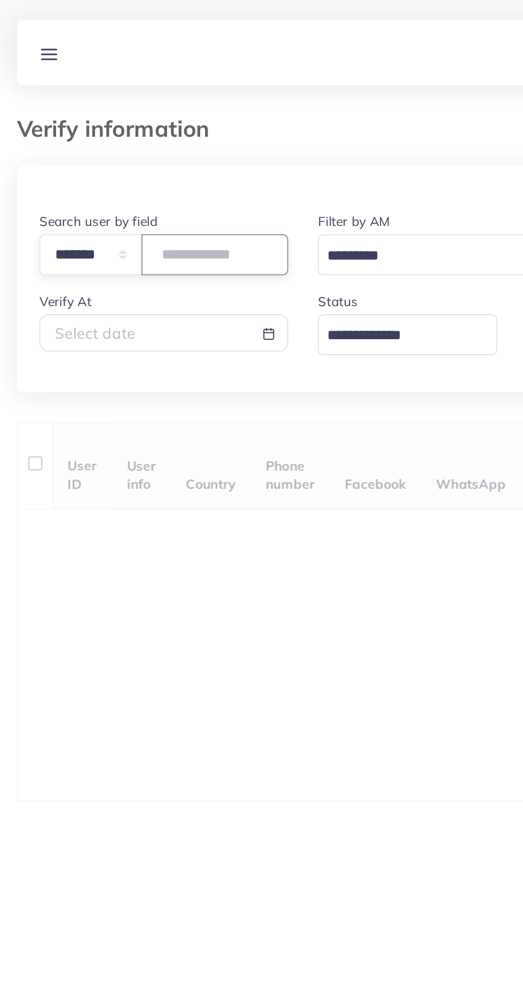
type input "*******"
click at [106, 281] on th "User info" at bounding box center [89, 267] width 34 height 50
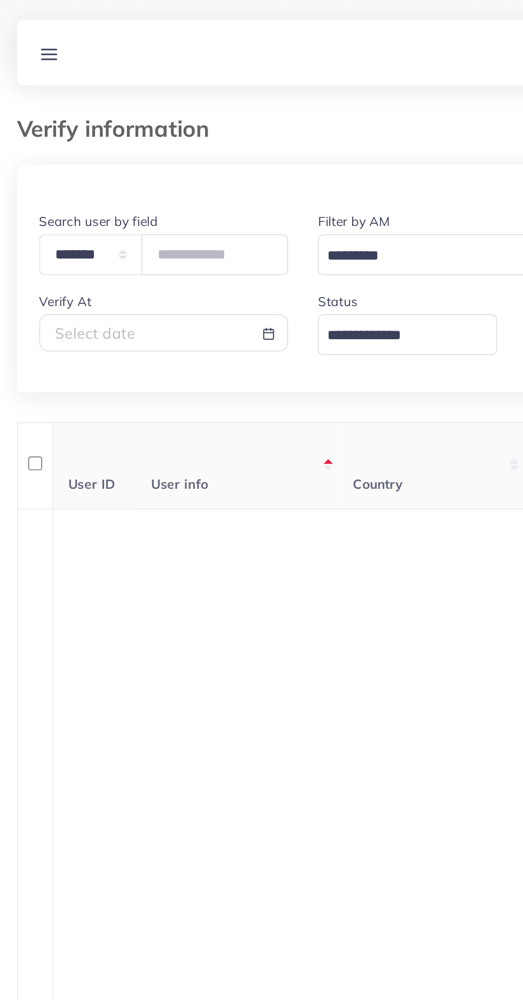
scroll to position [0, 3]
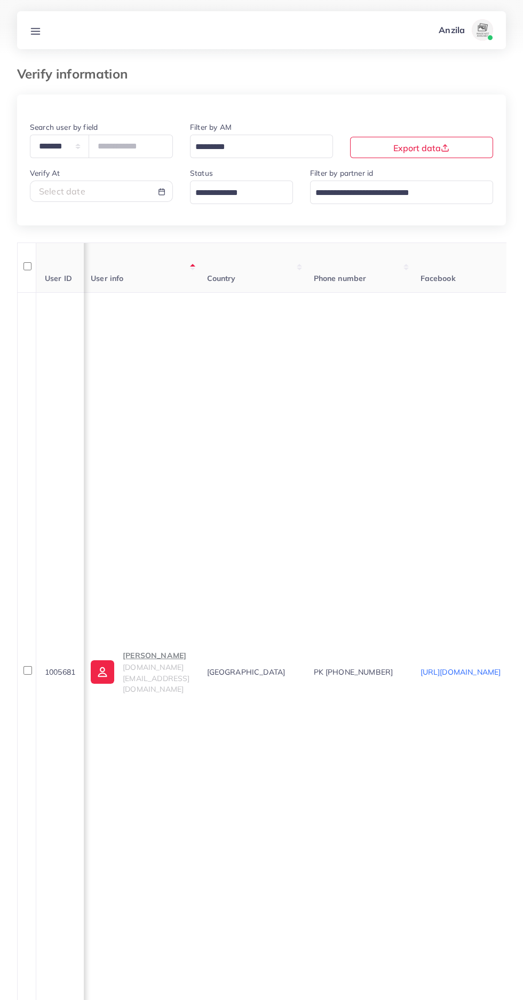
click at [159, 682] on span "organicbeauty.pk@gmail.com" at bounding box center [156, 678] width 67 height 32
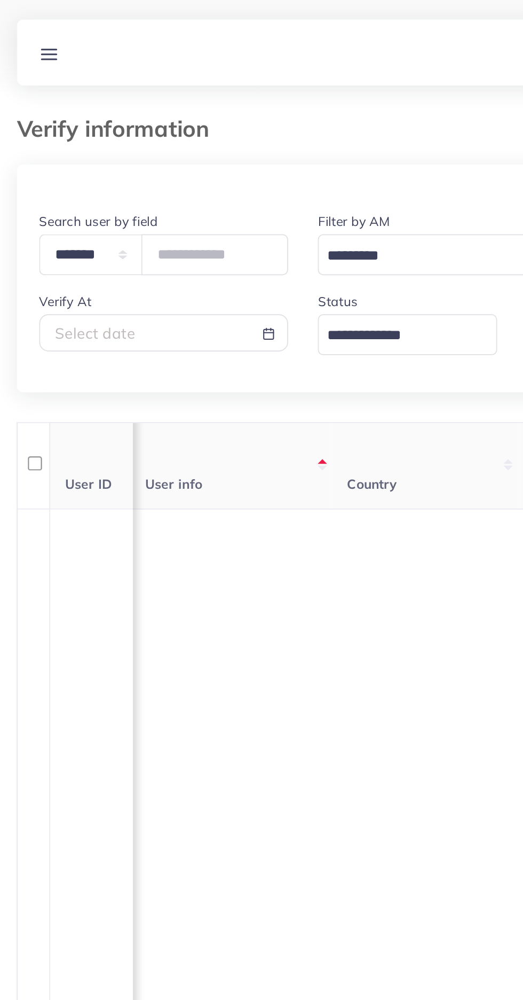
click at [35, 34] on line at bounding box center [36, 34] width 9 height 0
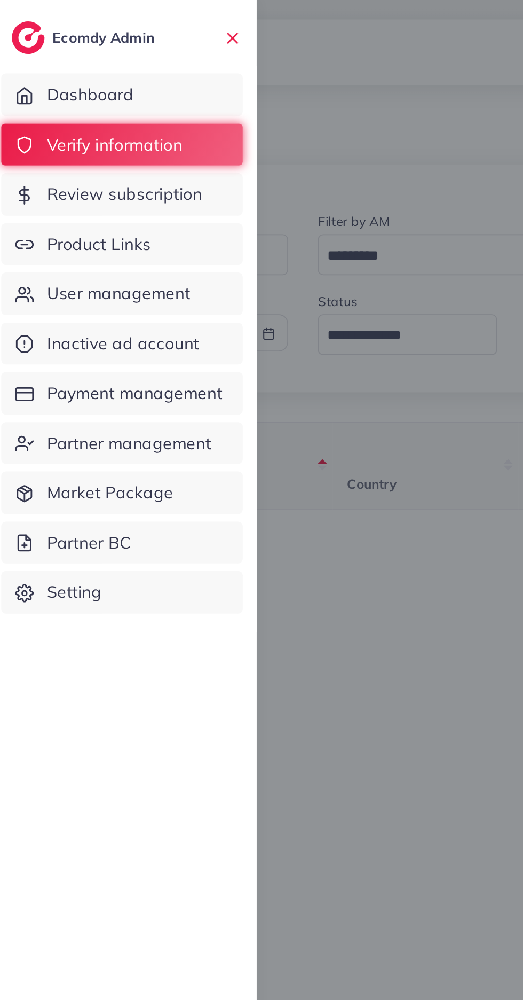
click at [99, 140] on link "Product Links" at bounding box center [77, 140] width 139 height 25
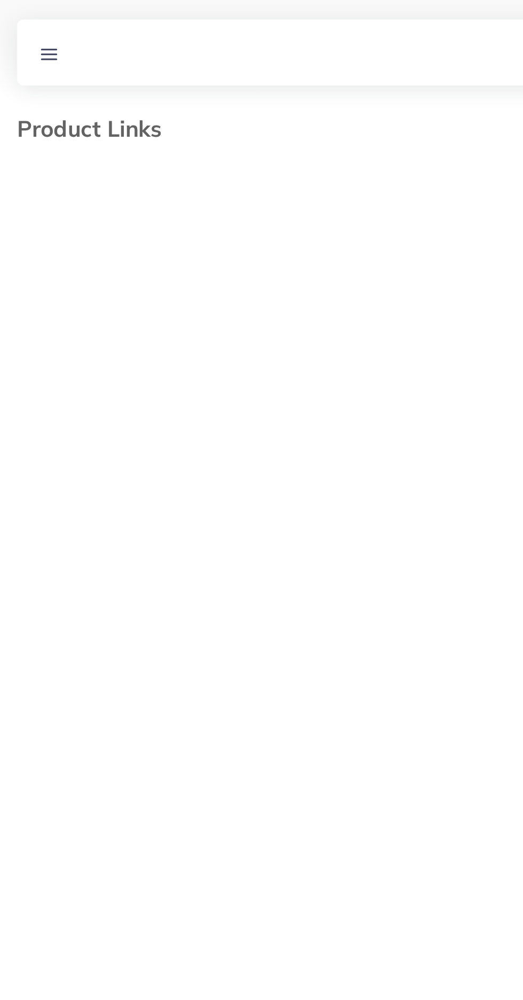
select select "*********"
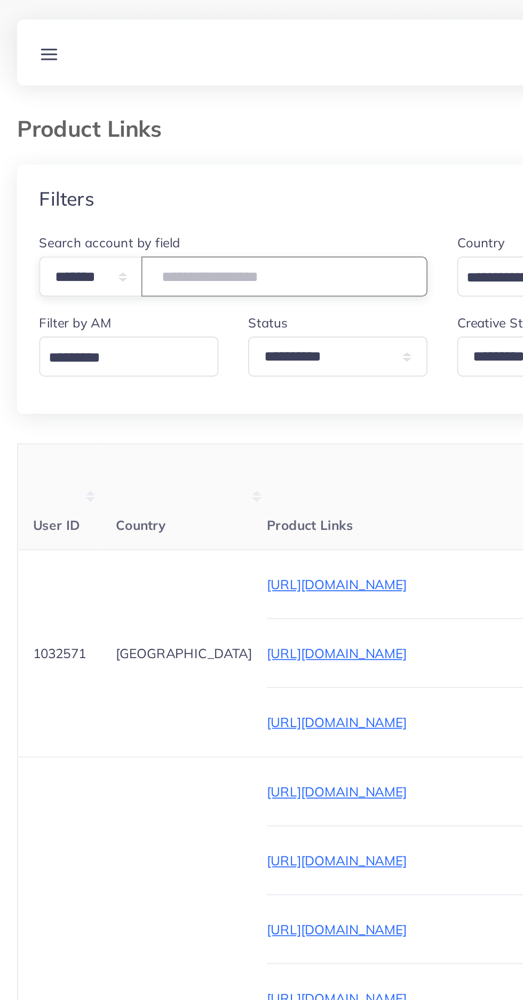
click at [149, 156] on input "number" at bounding box center [171, 158] width 165 height 23
type input "*******"
click at [225, 111] on div "Filters" at bounding box center [261, 114] width 489 height 39
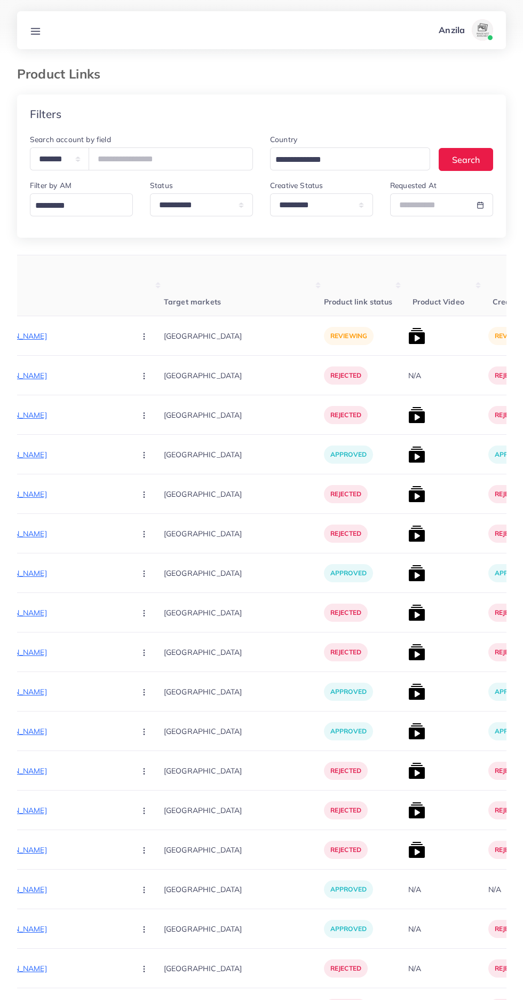
scroll to position [0, 200]
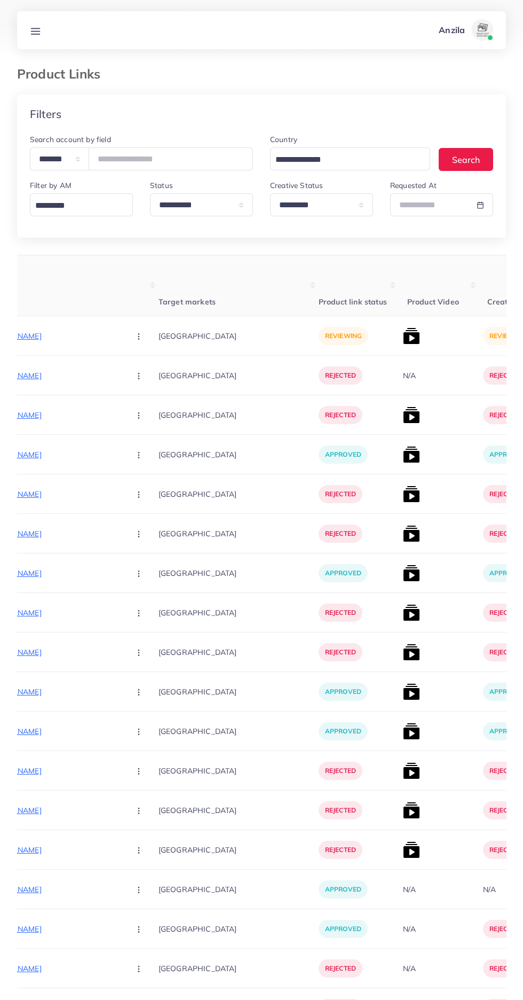
click at [53, 336] on p "https://organicbeauty.pk/products/skin-polish" at bounding box center [41, 336] width 160 height 13
click at [138, 336] on circle "button" at bounding box center [138, 336] width 1 height 1
click at [144, 365] on span "Approve" at bounding box center [161, 368] width 35 height 11
click at [403, 342] on img at bounding box center [411, 335] width 17 height 17
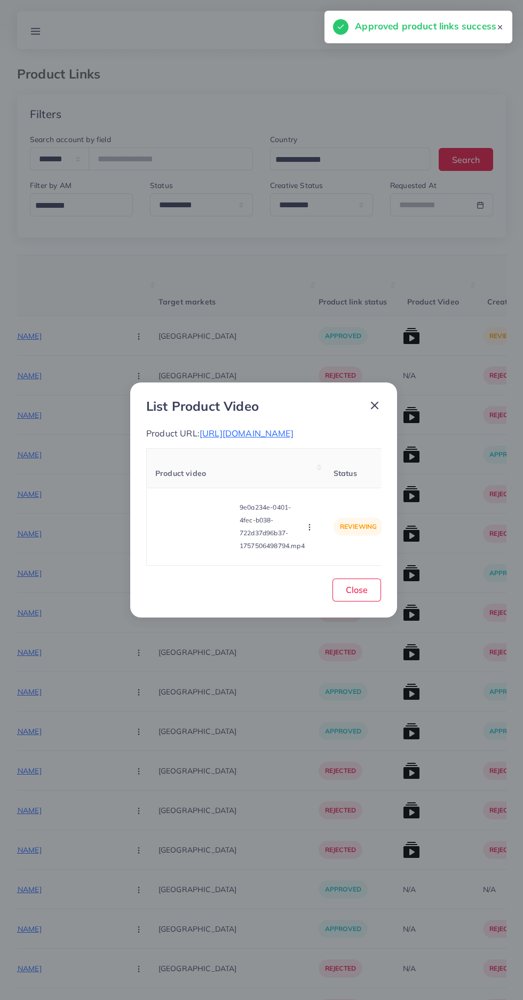
click at [195, 536] on video at bounding box center [195, 527] width 80 height 48
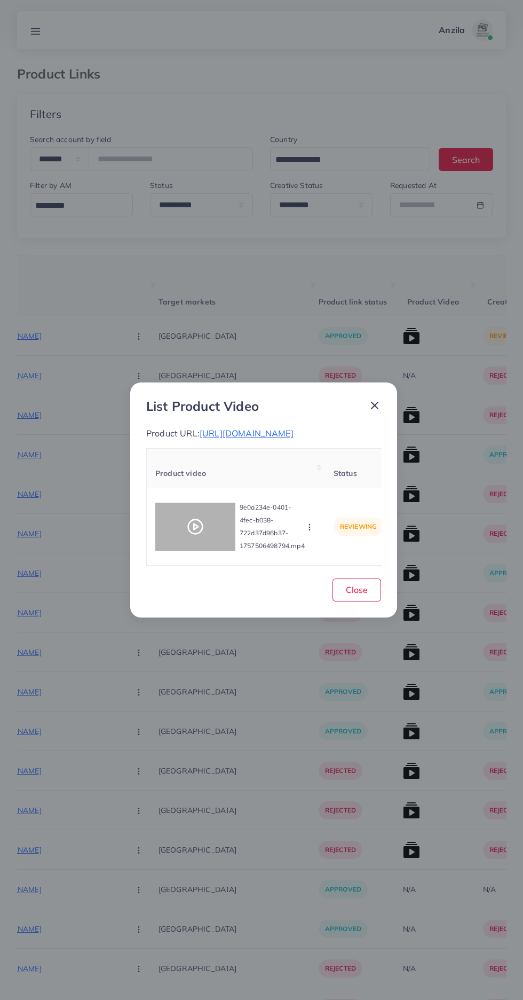
click at [201, 529] on circle at bounding box center [196, 526] width 14 height 14
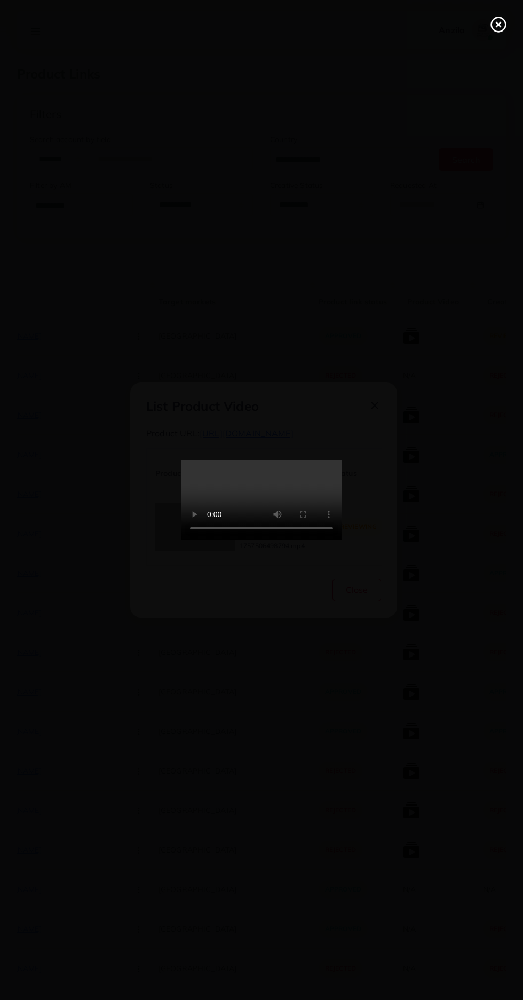
click at [499, 25] on line at bounding box center [499, 24] width 4 height 4
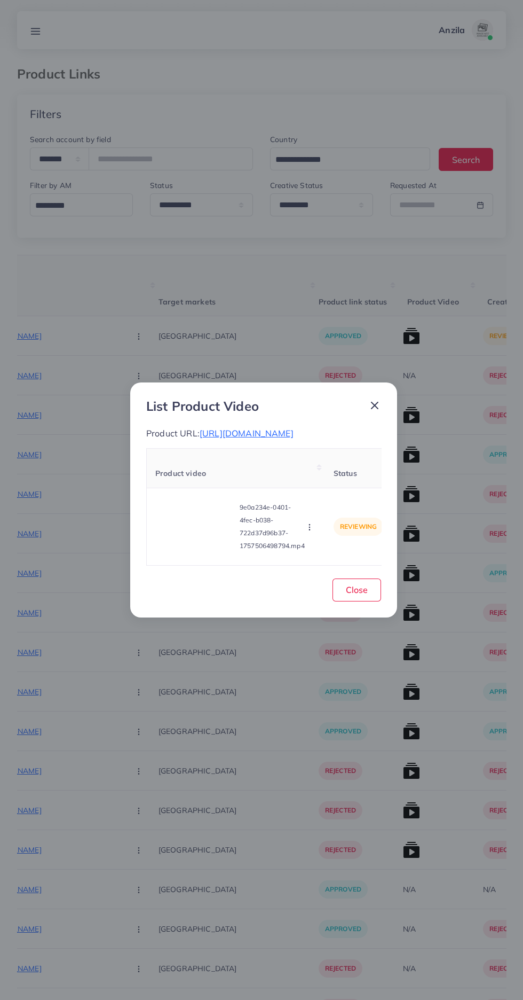
click at [274, 432] on span "https://organicbeauty.pk/products/skin-polish" at bounding box center [247, 433] width 94 height 11
click at [294, 432] on span "https://organicbeauty.pk/products/skin-polish" at bounding box center [247, 433] width 94 height 11
click at [310, 529] on circle "button" at bounding box center [309, 529] width 1 height 1
click at [336, 499] on span "Reject" at bounding box center [324, 500] width 26 height 11
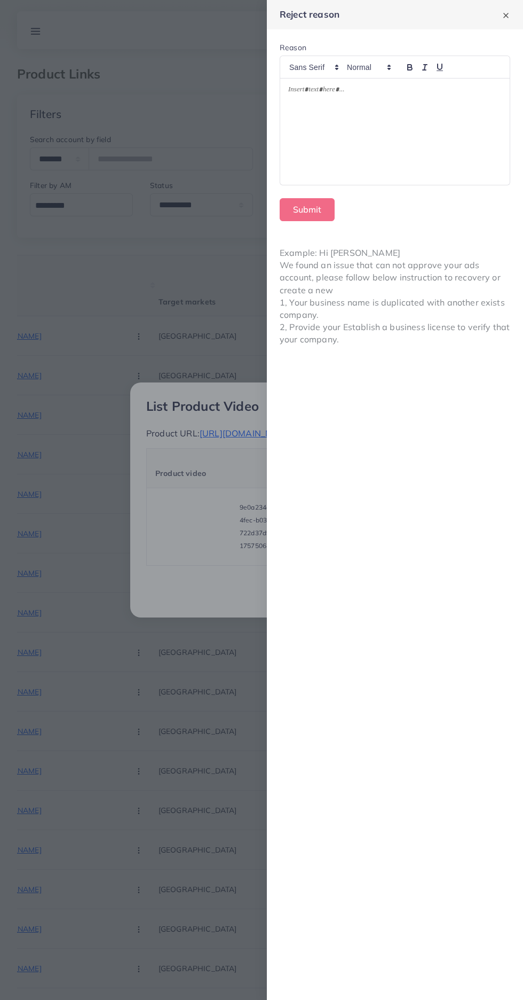
click at [395, 155] on div at bounding box center [395, 132] width 230 height 106
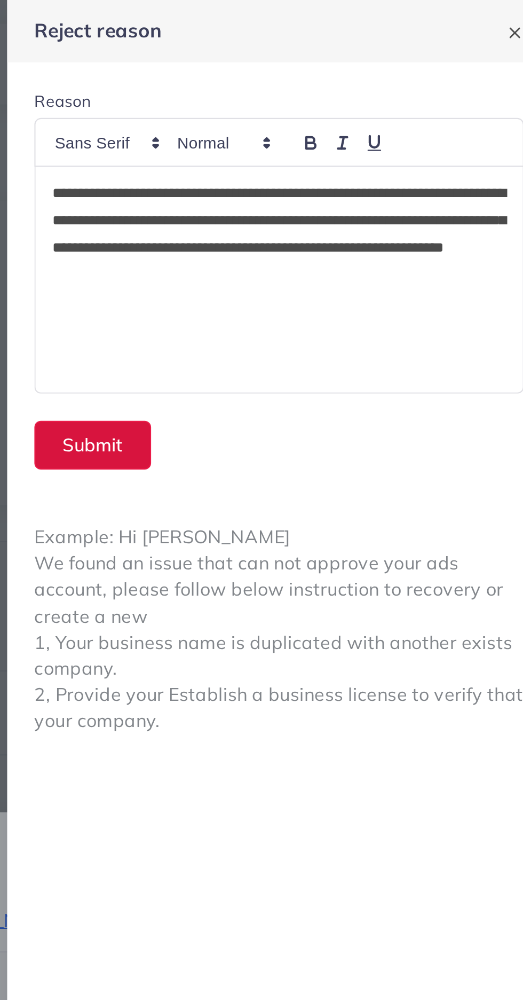
click at [311, 212] on button "Submit" at bounding box center [307, 209] width 55 height 23
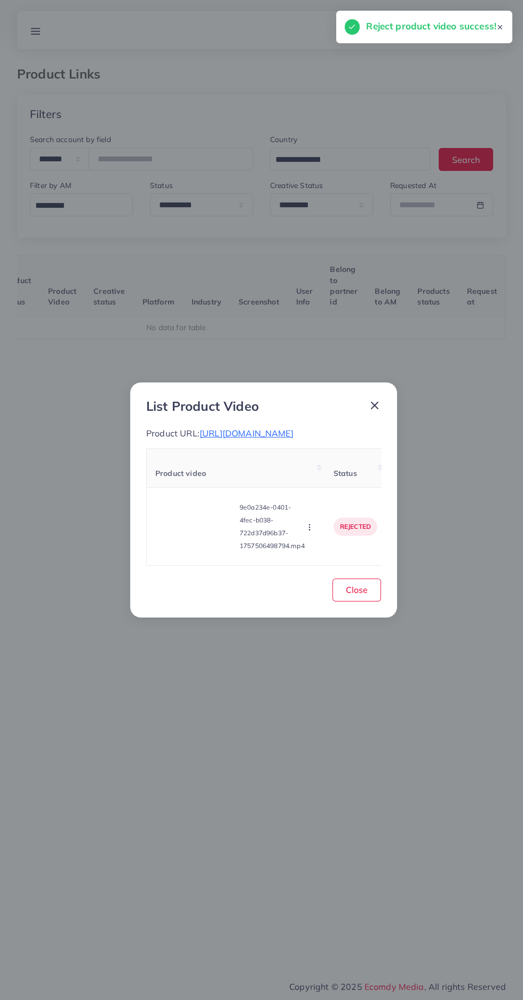
scroll to position [0, 167]
click at [363, 595] on span "Close" at bounding box center [357, 589] width 22 height 11
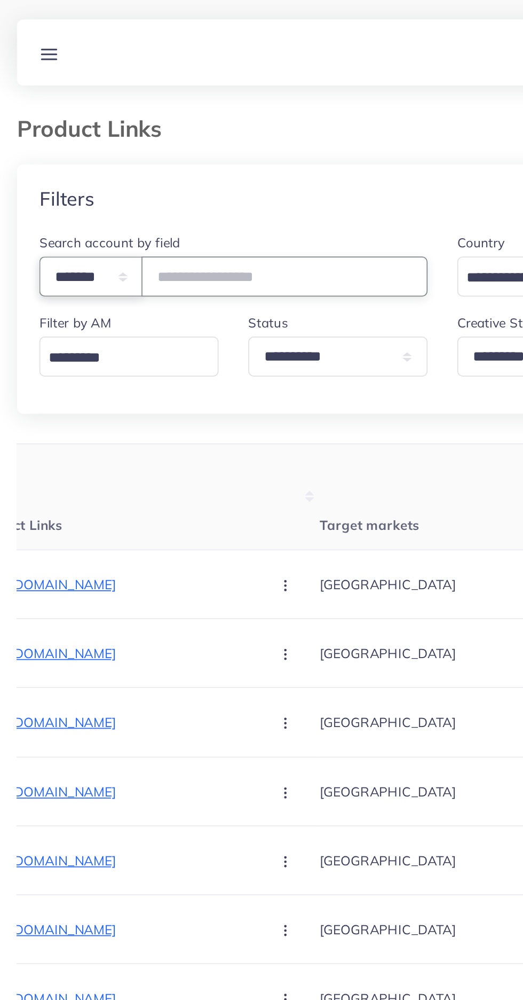
click at [75, 158] on select "**********" at bounding box center [59, 158] width 59 height 23
select select "*****"
paste input "**********"
type input "**********"
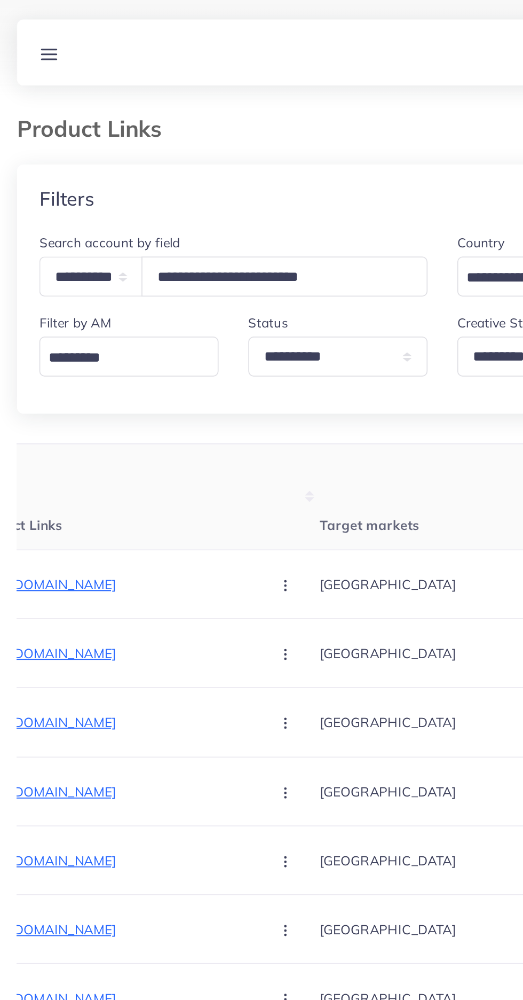
click at [201, 307] on th "Target markets" at bounding box center [271, 285] width 160 height 61
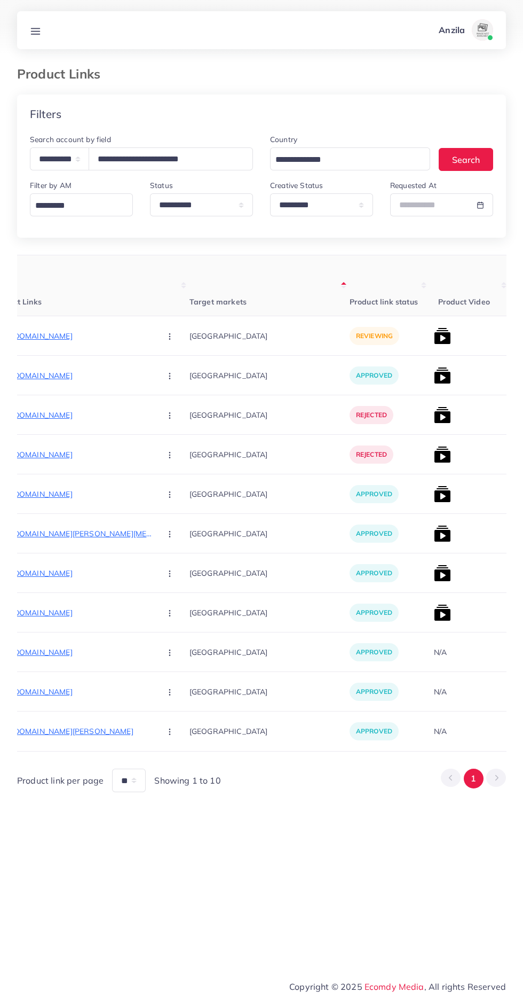
click at [68, 332] on p "https://elitebyh.store/products/adjustable-suction-phone-holder-strong-grip-mou…" at bounding box center [72, 336] width 160 height 13
click at [169, 336] on circle "button" at bounding box center [169, 336] width 1 height 1
click at [175, 372] on span "Approve" at bounding box center [192, 368] width 35 height 11
click at [434, 330] on img at bounding box center [442, 335] width 17 height 17
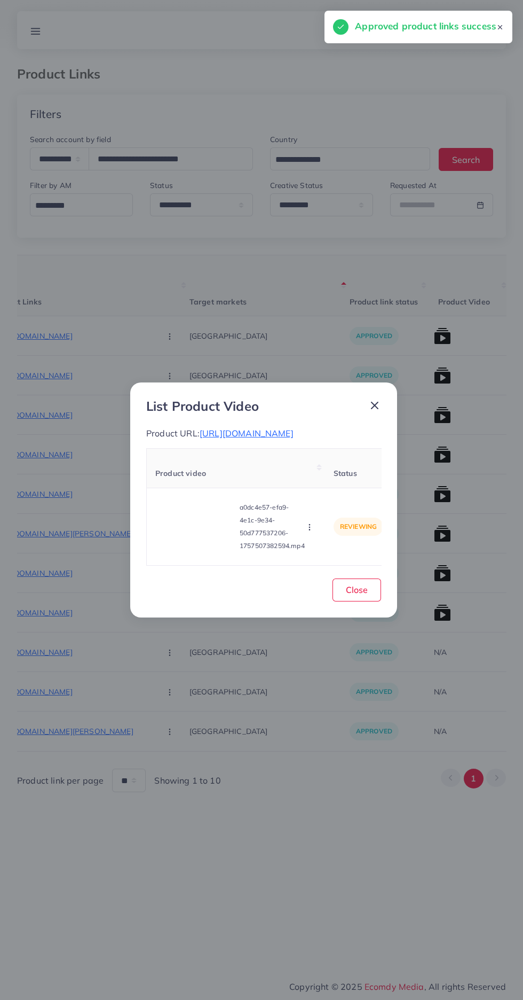
click at [188, 533] on video at bounding box center [195, 527] width 80 height 48
click at [218, 537] on div at bounding box center [195, 527] width 80 height 48
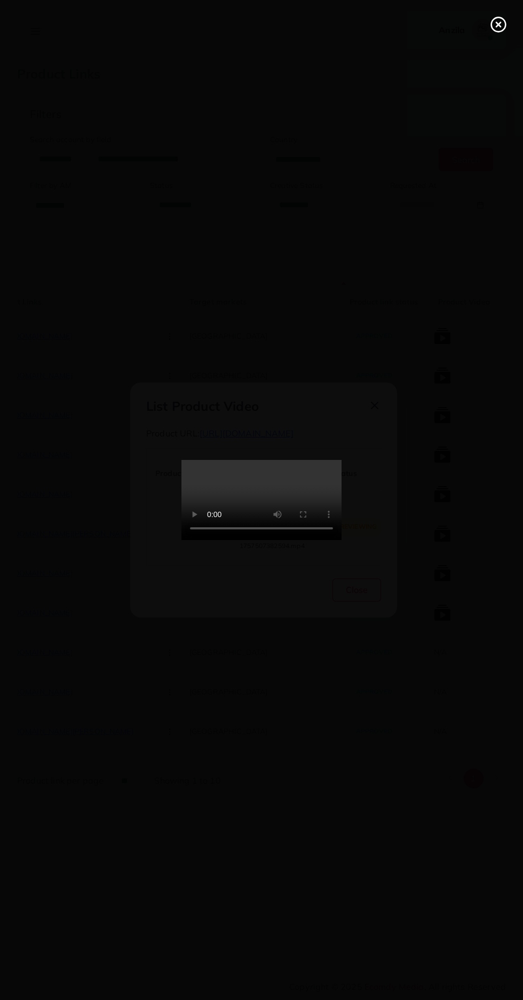
click at [494, 22] on icon at bounding box center [498, 24] width 17 height 17
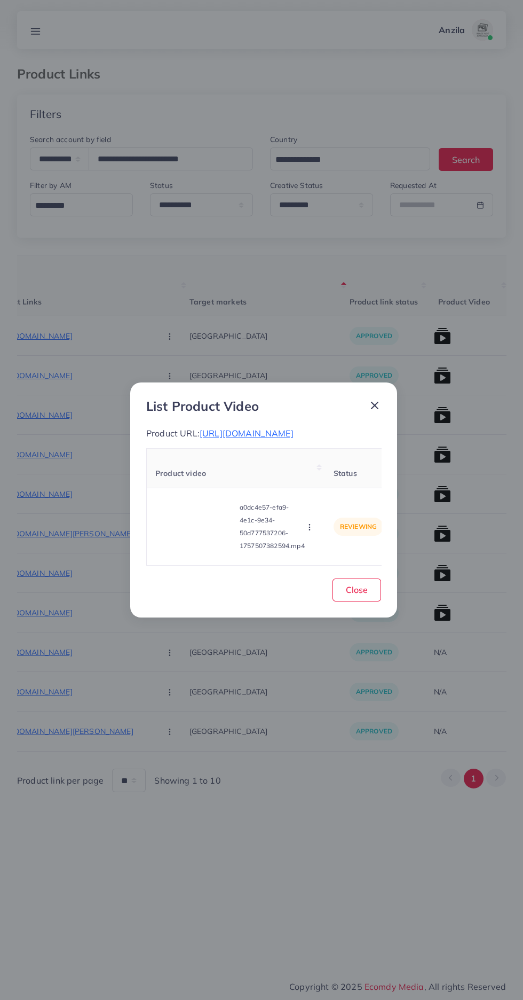
click at [308, 531] on icon "button" at bounding box center [310, 527] width 9 height 9
click at [338, 482] on span "Approve" at bounding box center [328, 477] width 35 height 11
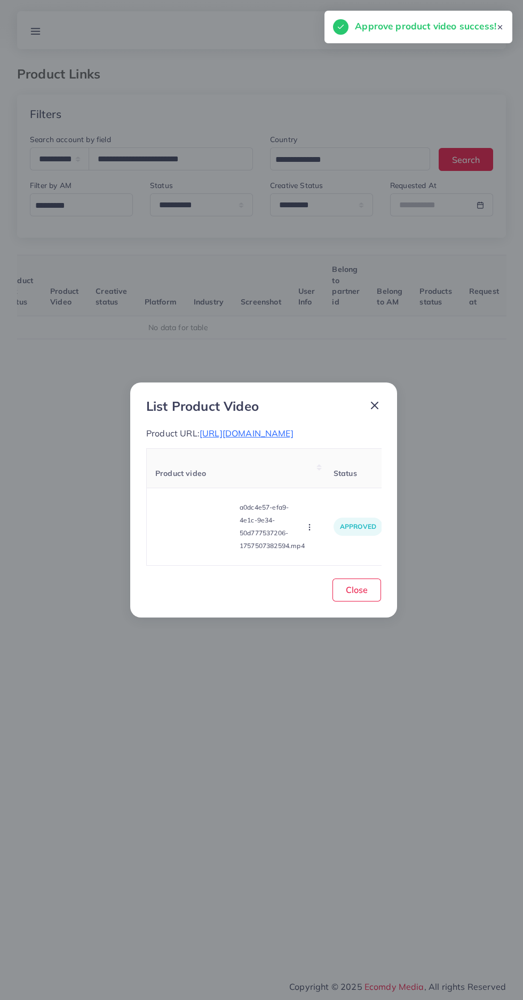
scroll to position [0, 167]
click at [373, 601] on button "Close" at bounding box center [357, 589] width 49 height 23
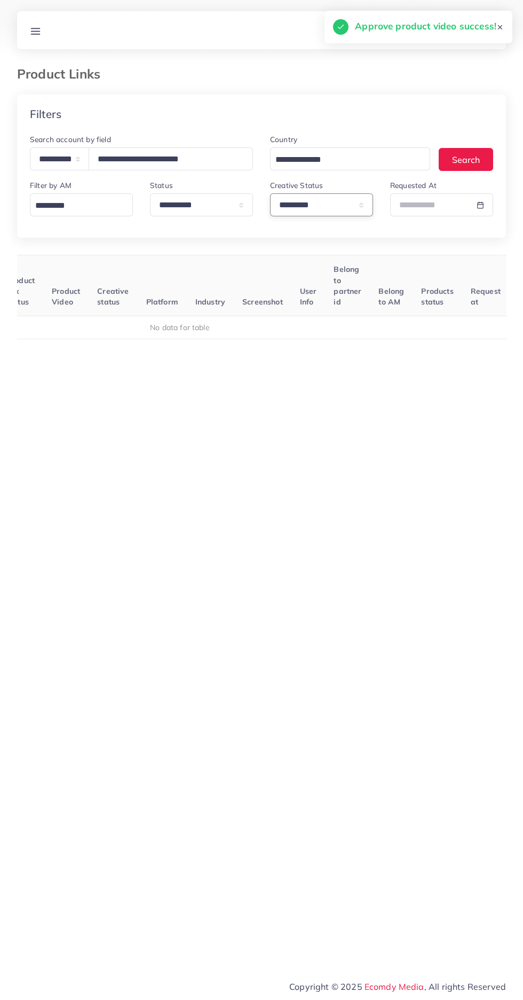
click at [348, 205] on select "**********" at bounding box center [321, 204] width 103 height 23
select select
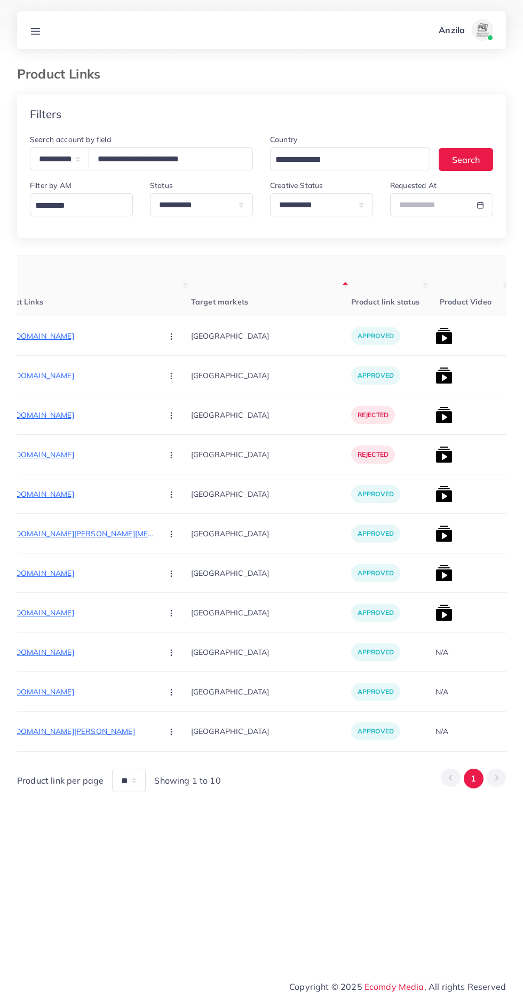
click at [89, 421] on p "https://elitebyh.store/products/magic-water-drawing-coloring-book" at bounding box center [74, 415] width 160 height 13
click at [171, 416] on circle "button" at bounding box center [171, 415] width 1 height 1
click at [191, 430] on div "[GEOGRAPHIC_DATA]" at bounding box center [271, 415] width 160 height 40
click at [171, 416] on circle "button" at bounding box center [171, 415] width 1 height 1
click at [168, 452] on link "Approve" at bounding box center [196, 448] width 84 height 24
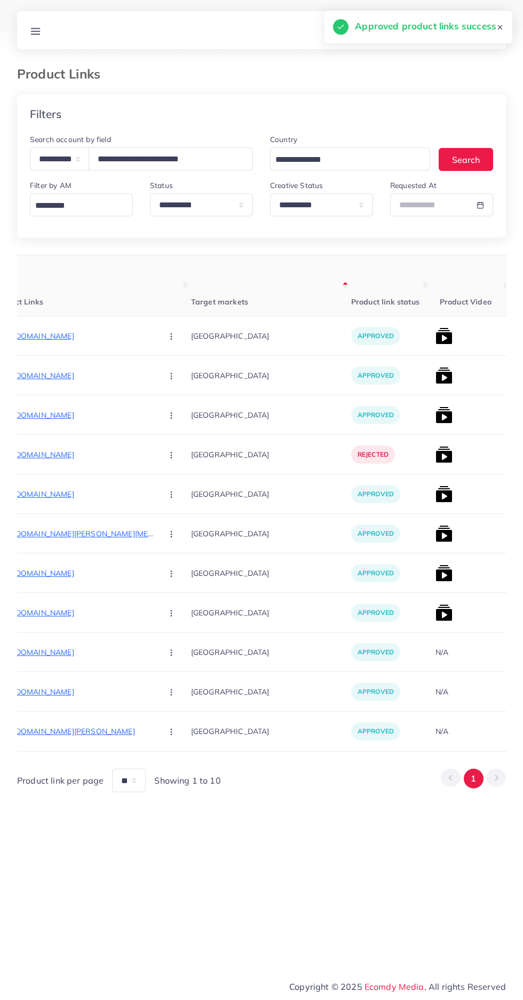
click at [171, 495] on circle "button" at bounding box center [171, 494] width 1 height 1
click at [162, 544] on link "Reject" at bounding box center [196, 550] width 84 height 24
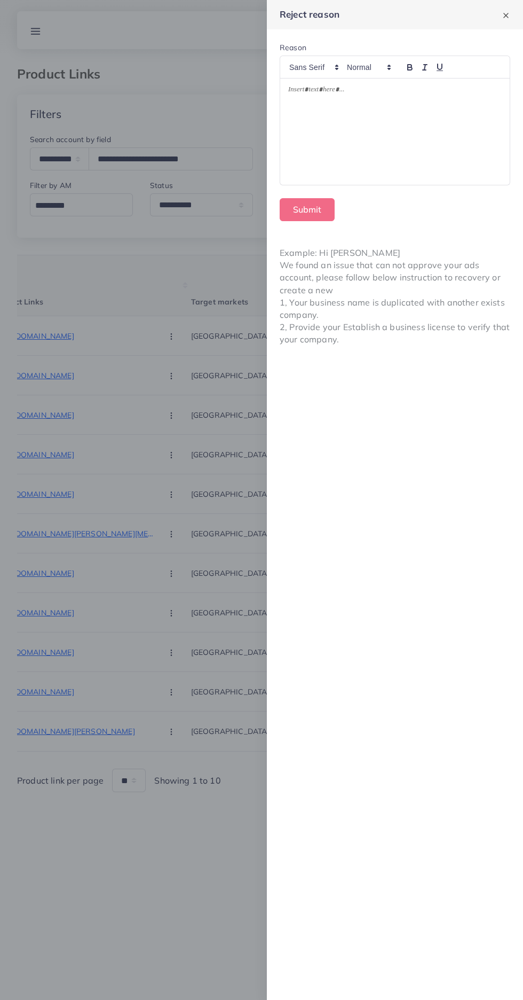
click at [203, 688] on div at bounding box center [261, 500] width 523 height 1000
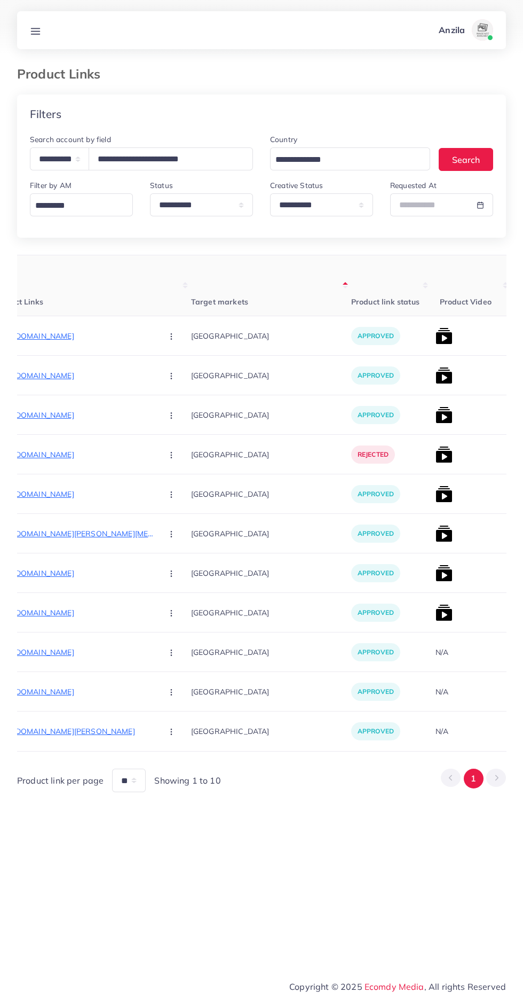
click at [167, 455] on icon "button" at bounding box center [171, 455] width 9 height 9
click at [163, 497] on link "Approve" at bounding box center [196, 487] width 84 height 24
click at [436, 414] on img at bounding box center [444, 414] width 17 height 17
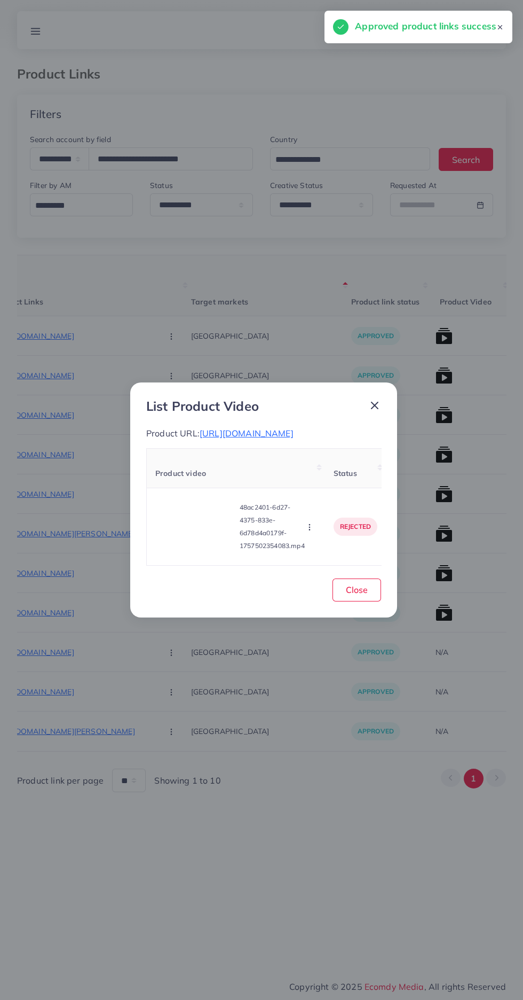
click at [312, 531] on icon "button" at bounding box center [310, 527] width 9 height 9
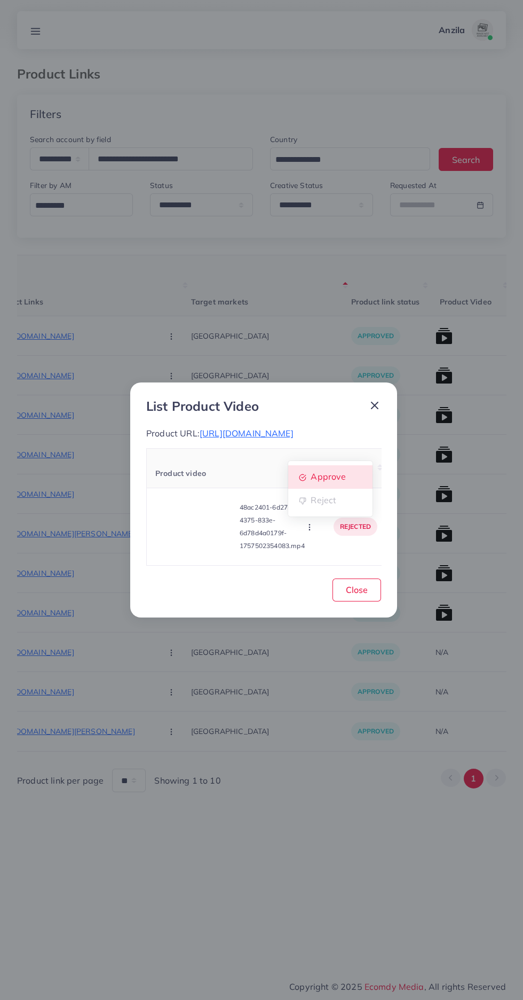
click at [340, 482] on span "Approve" at bounding box center [328, 477] width 35 height 11
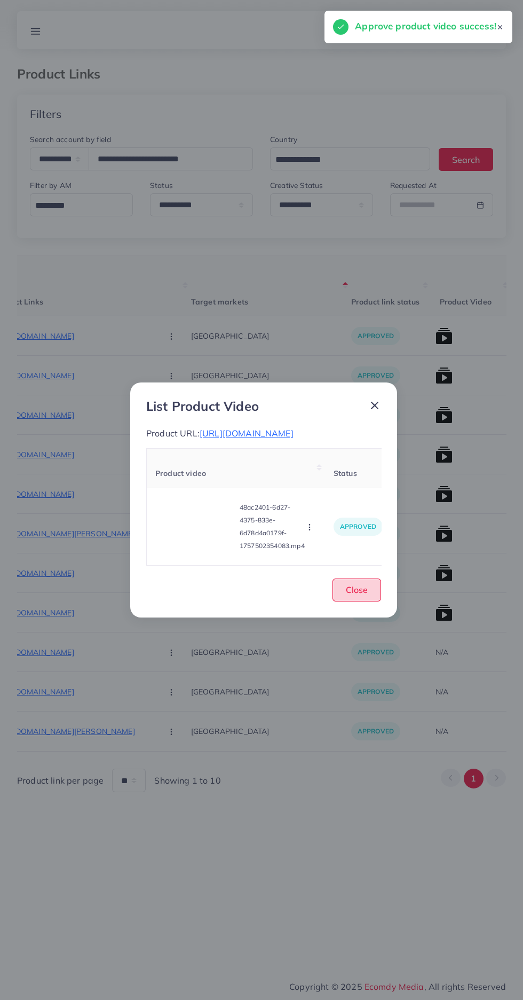
click at [366, 595] on span "Close" at bounding box center [357, 589] width 22 height 11
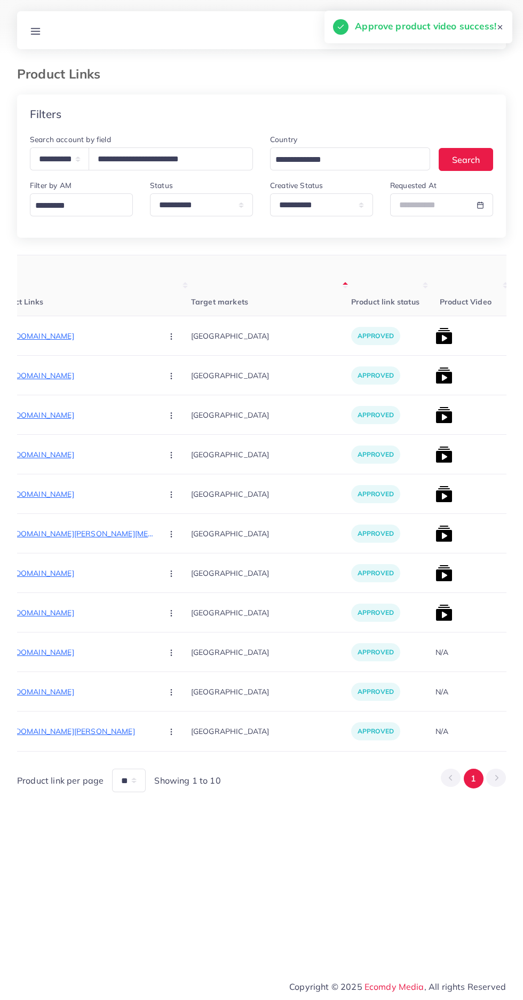
click at [436, 455] on img at bounding box center [444, 454] width 17 height 17
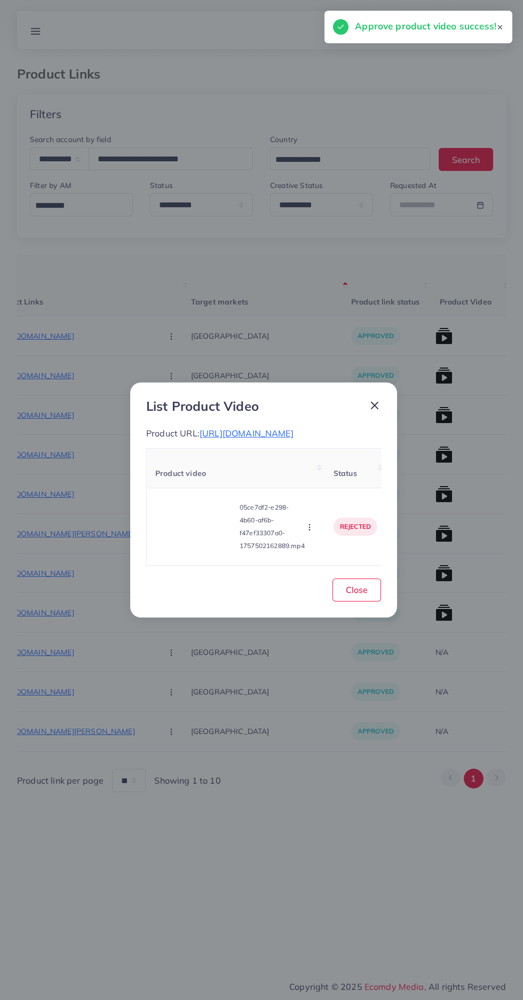
click at [312, 531] on icon "button" at bounding box center [310, 527] width 9 height 9
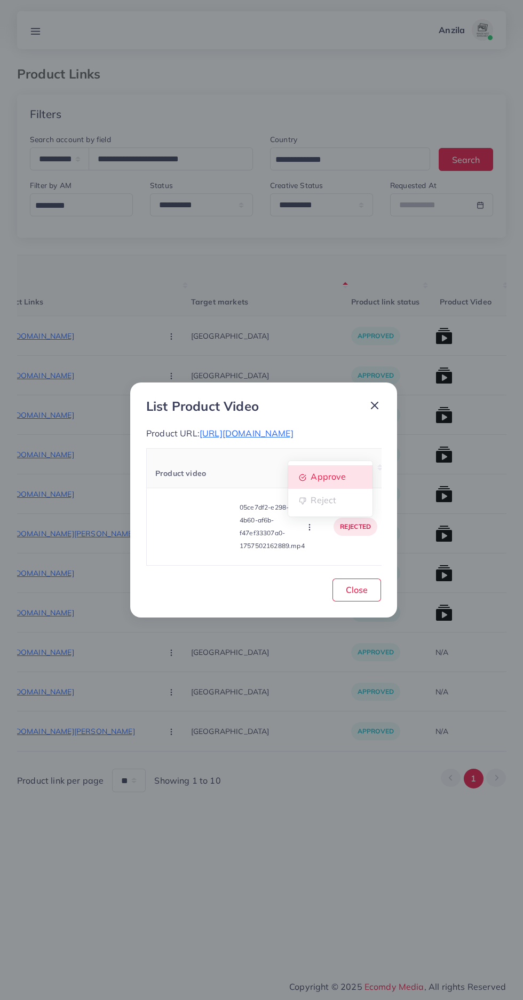
click at [340, 481] on span "Approve" at bounding box center [328, 477] width 35 height 11
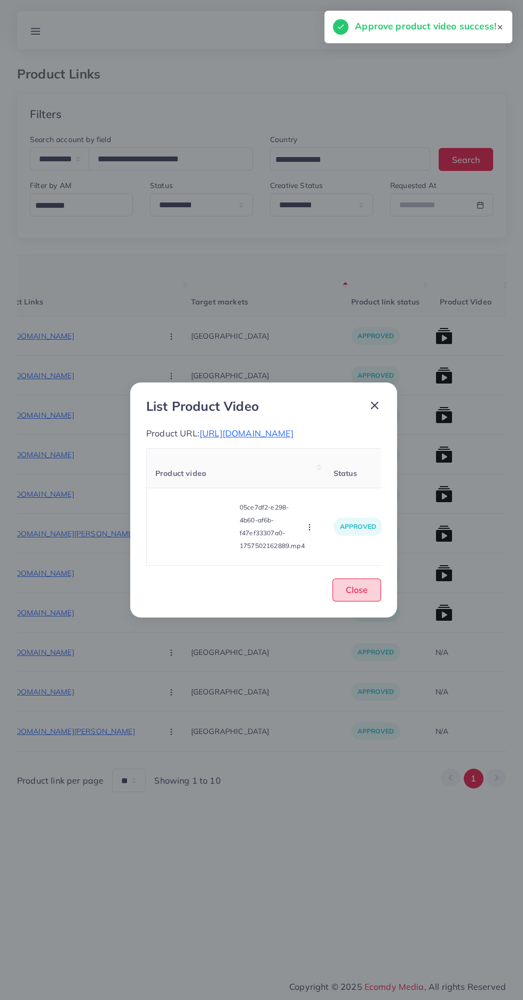
click at [363, 595] on span "Close" at bounding box center [357, 589] width 22 height 11
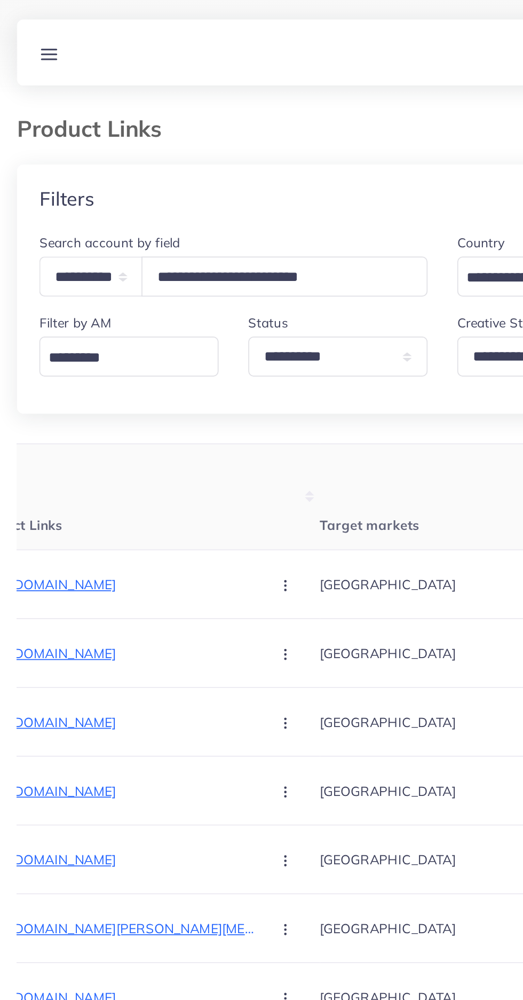
click at [35, 34] on line at bounding box center [36, 34] width 9 height 0
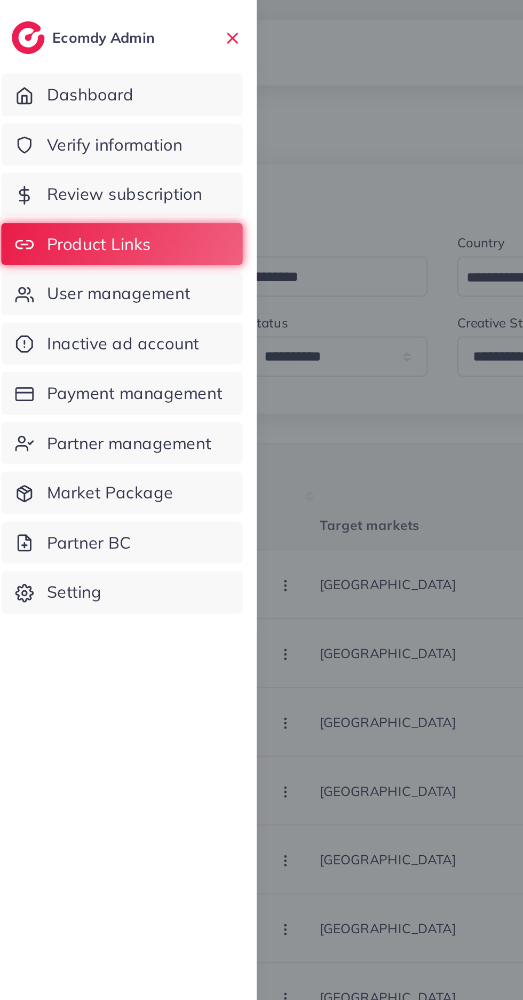
click at [94, 173] on span "User management" at bounding box center [75, 169] width 82 height 14
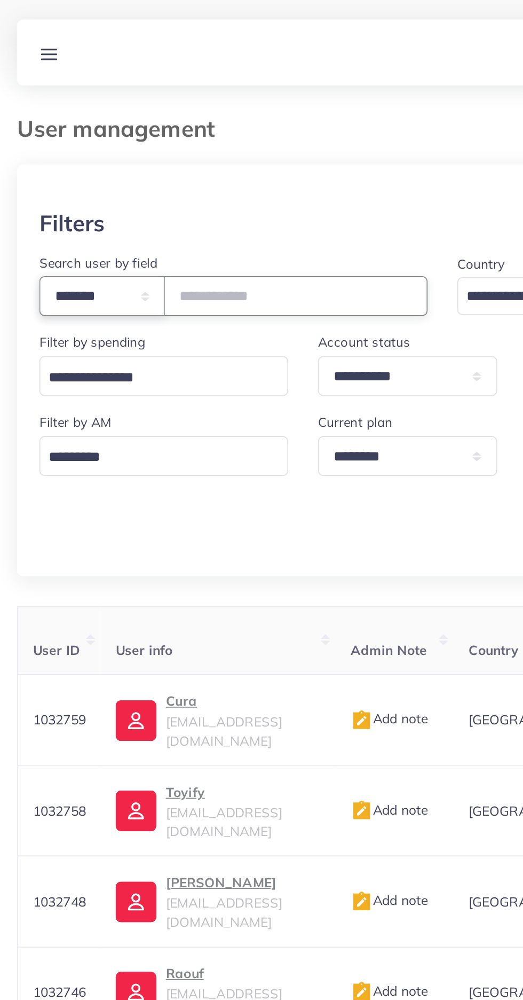
click at [83, 166] on select "**********" at bounding box center [66, 170] width 72 height 23
select select "*****"
paste input "**********"
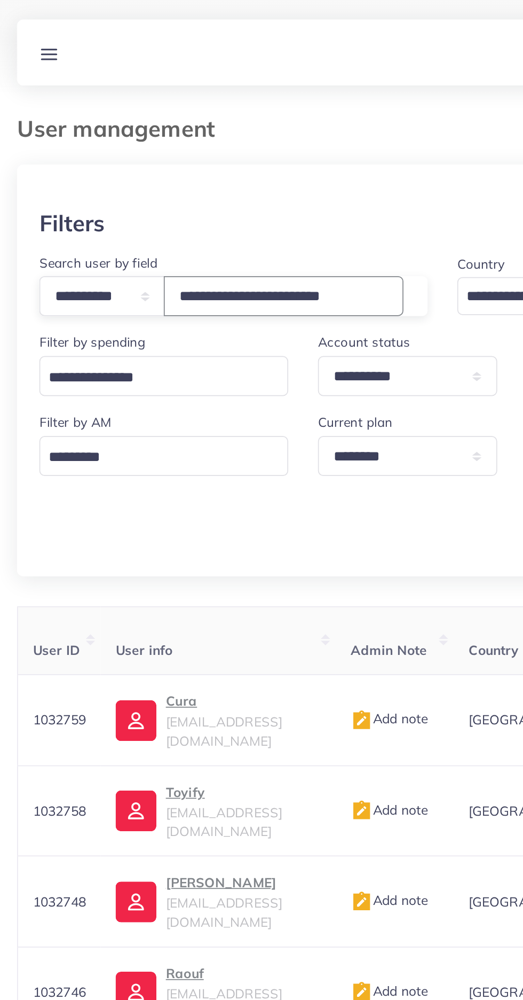
type input "**********"
click at [201, 325] on div "**********" at bounding box center [261, 226] width 489 height 210
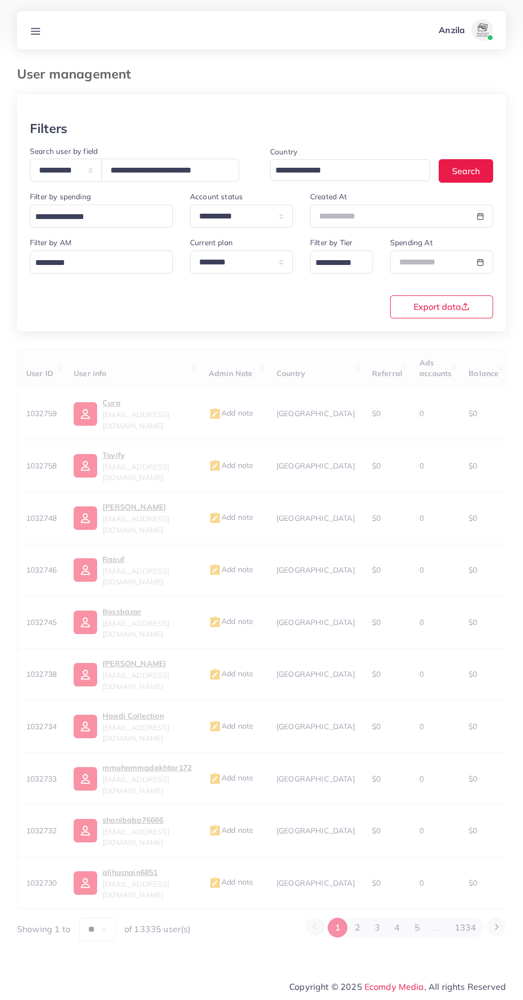
scroll to position [0, 0]
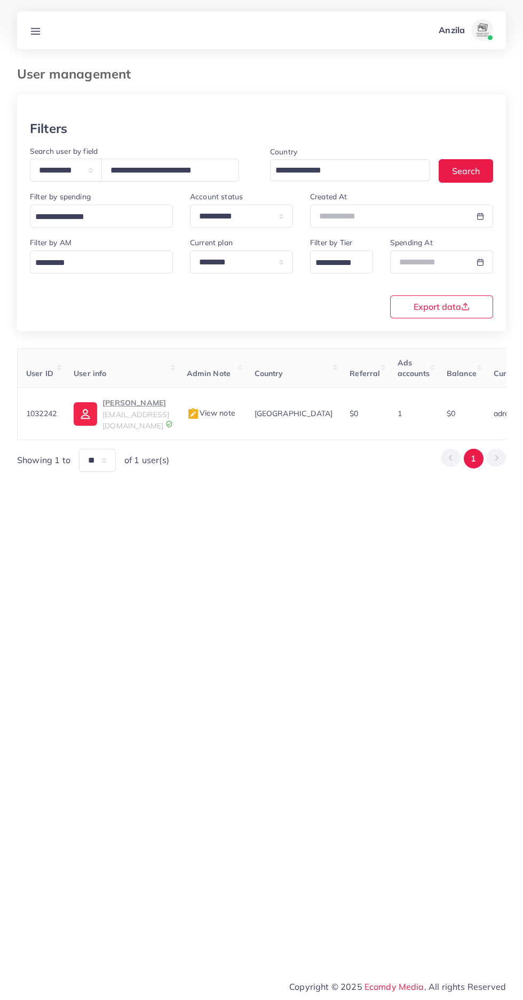
click at [200, 409] on img at bounding box center [193, 414] width 13 height 13
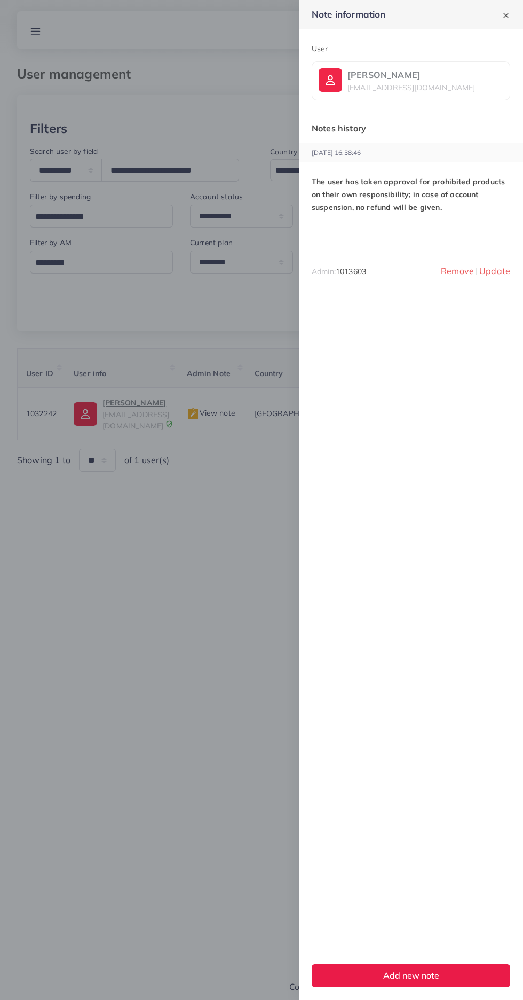
click at [213, 789] on div at bounding box center [261, 500] width 523 height 1000
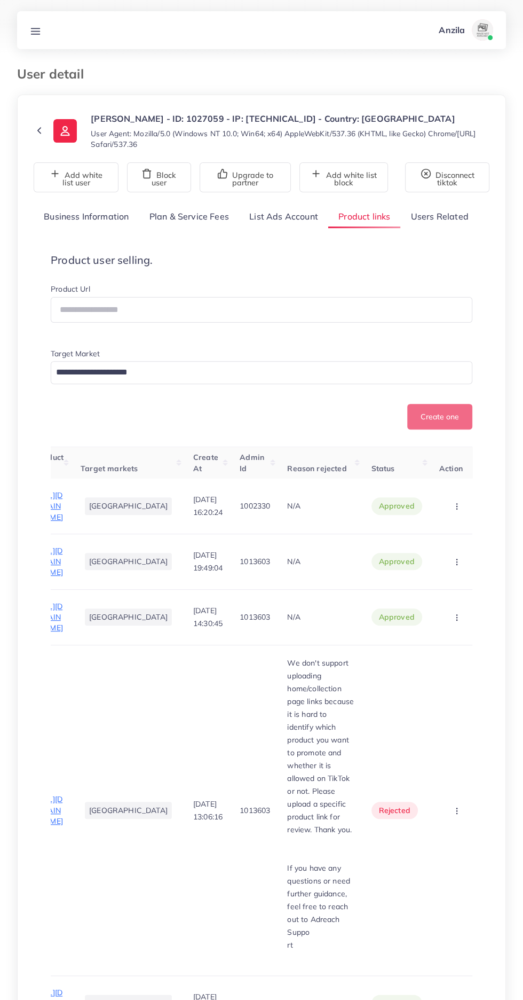
scroll to position [0, 6]
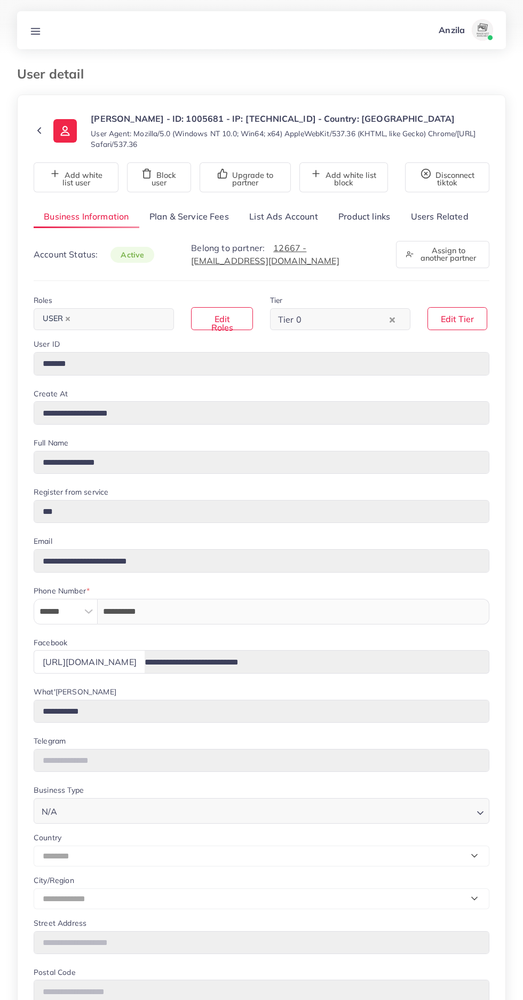
select select "********"
click at [370, 178] on button "Remove white list block" at bounding box center [341, 177] width 97 height 30
click at [373, 215] on link "Product links" at bounding box center [364, 216] width 72 height 23
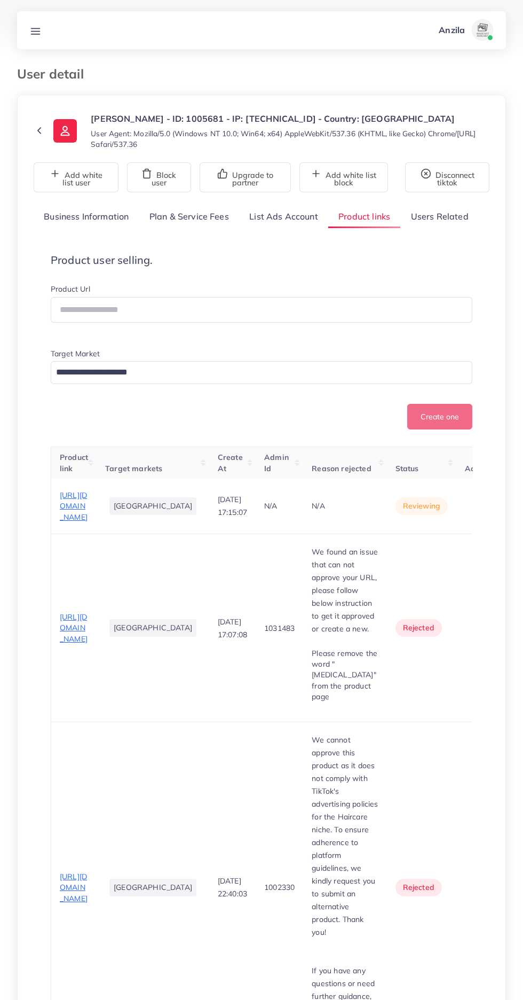
click at [80, 516] on span "https://organicbeauty.pk/products/skin-polish" at bounding box center [74, 506] width 28 height 32
click at [42, 30] on link at bounding box center [36, 30] width 20 height 13
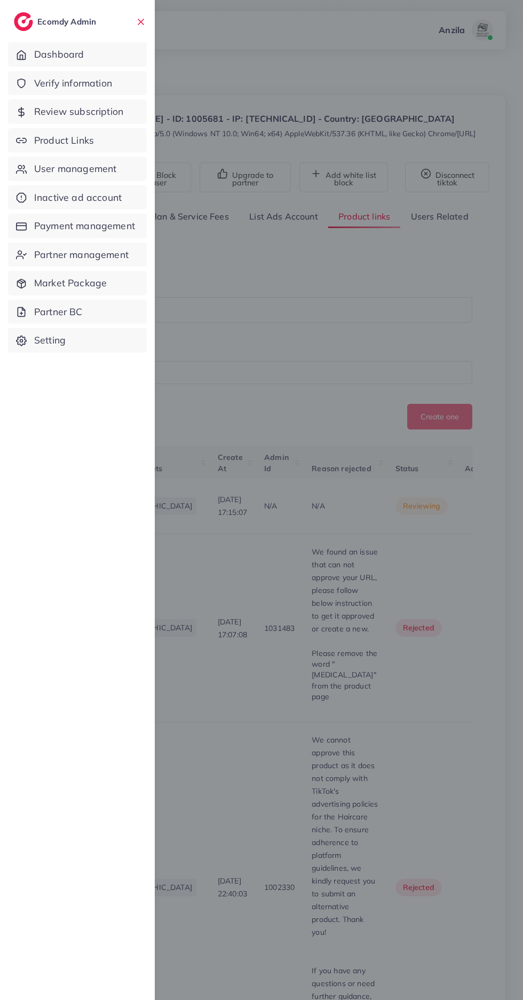
click at [362, 643] on div at bounding box center [261, 600] width 523 height 1200
